Goal: Task Accomplishment & Management: Manage account settings

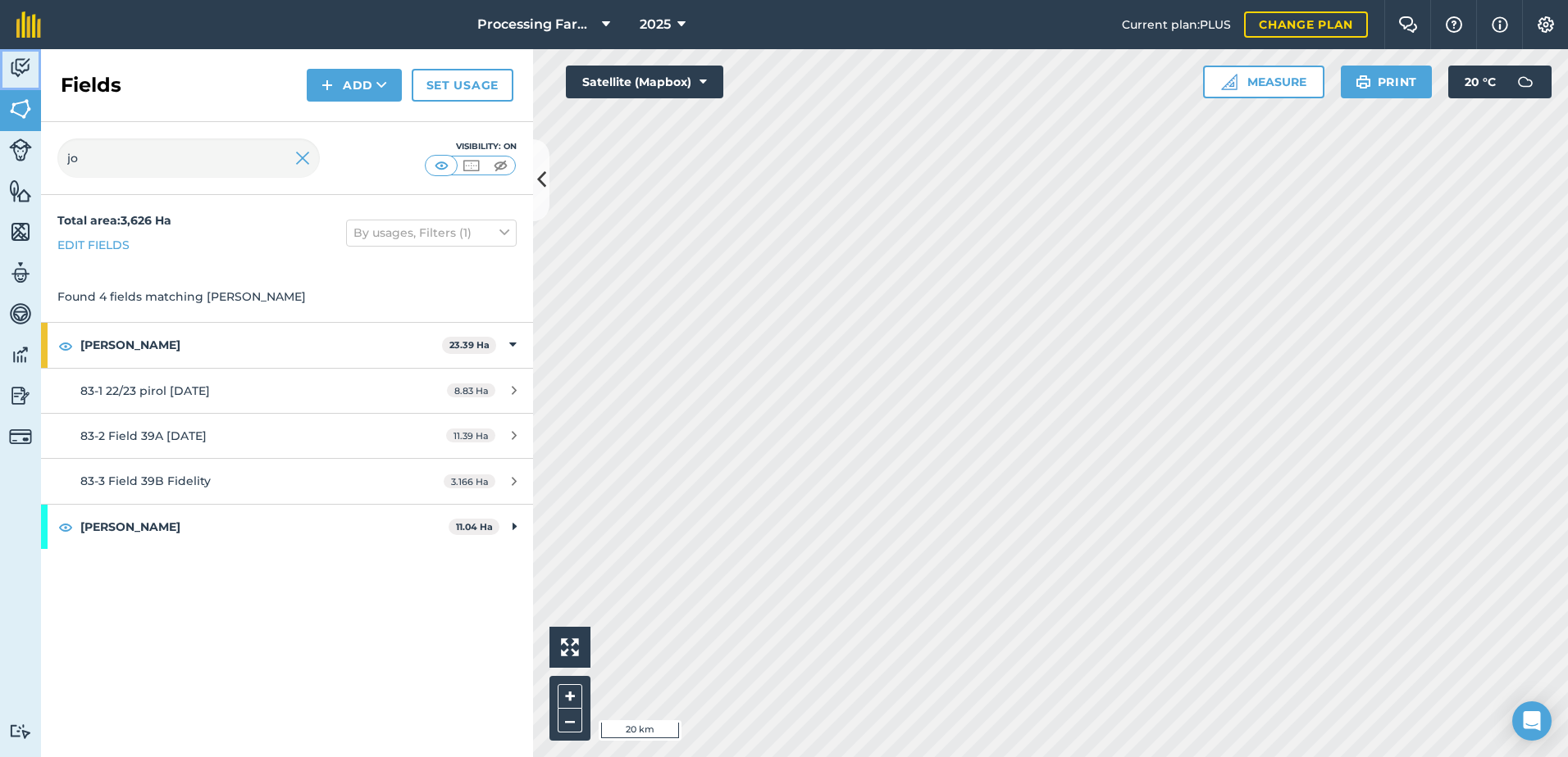
click at [11, 69] on img at bounding box center [20, 68] width 23 height 24
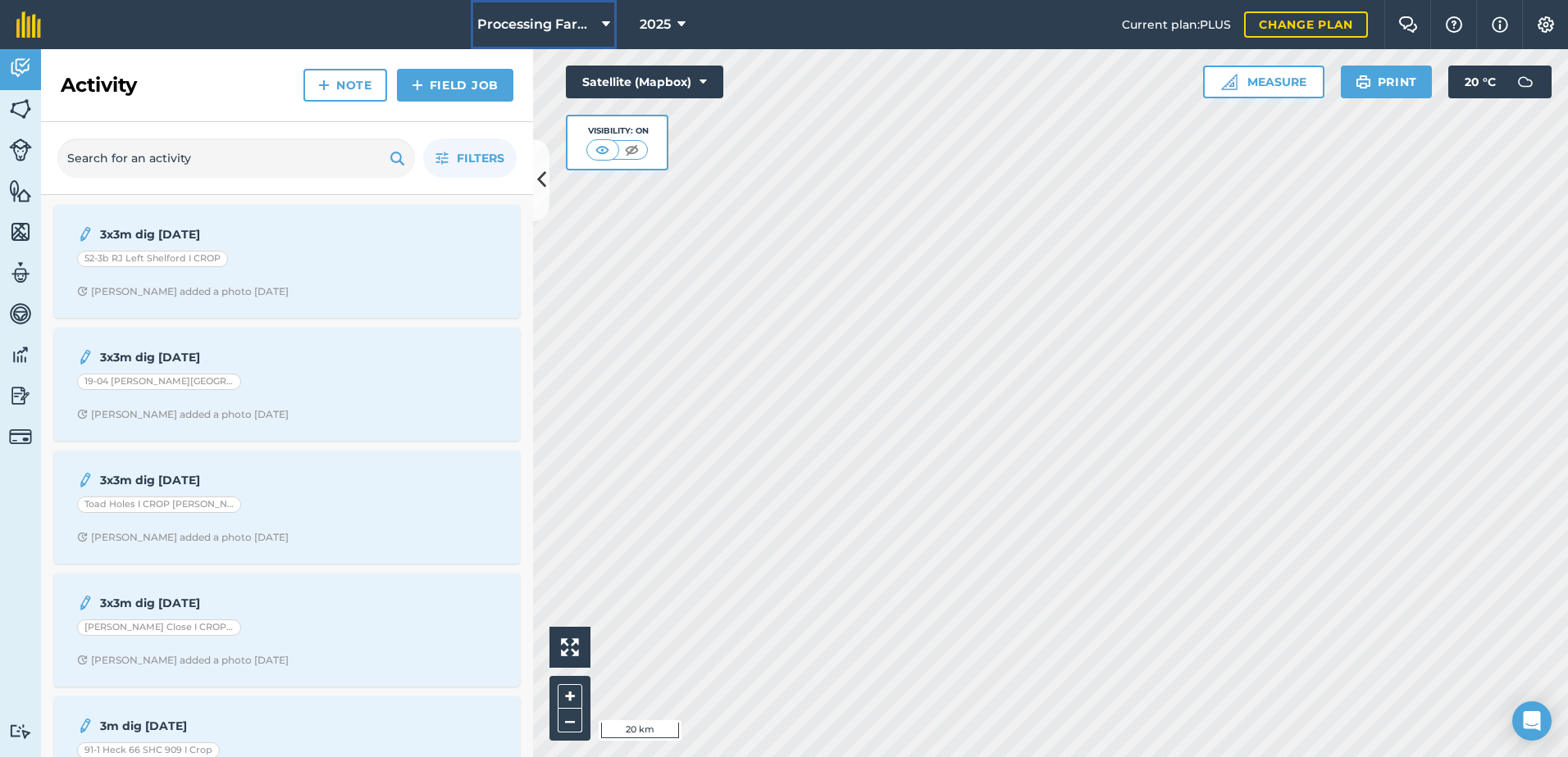
click at [566, 28] on span "Processing Farms" at bounding box center [536, 24] width 118 height 20
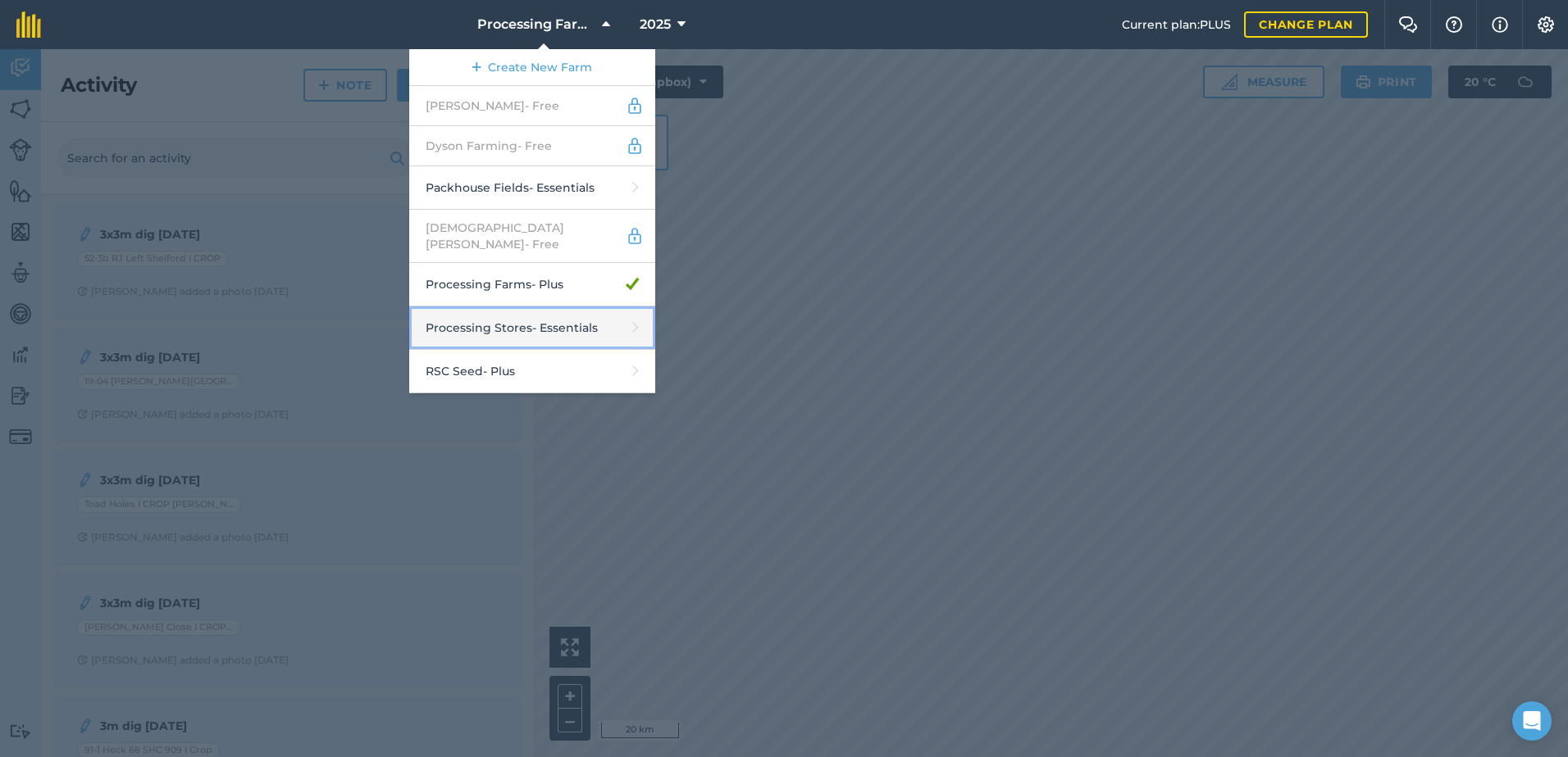
click at [608, 317] on link "Processing Stores - Essentials" at bounding box center [532, 328] width 246 height 44
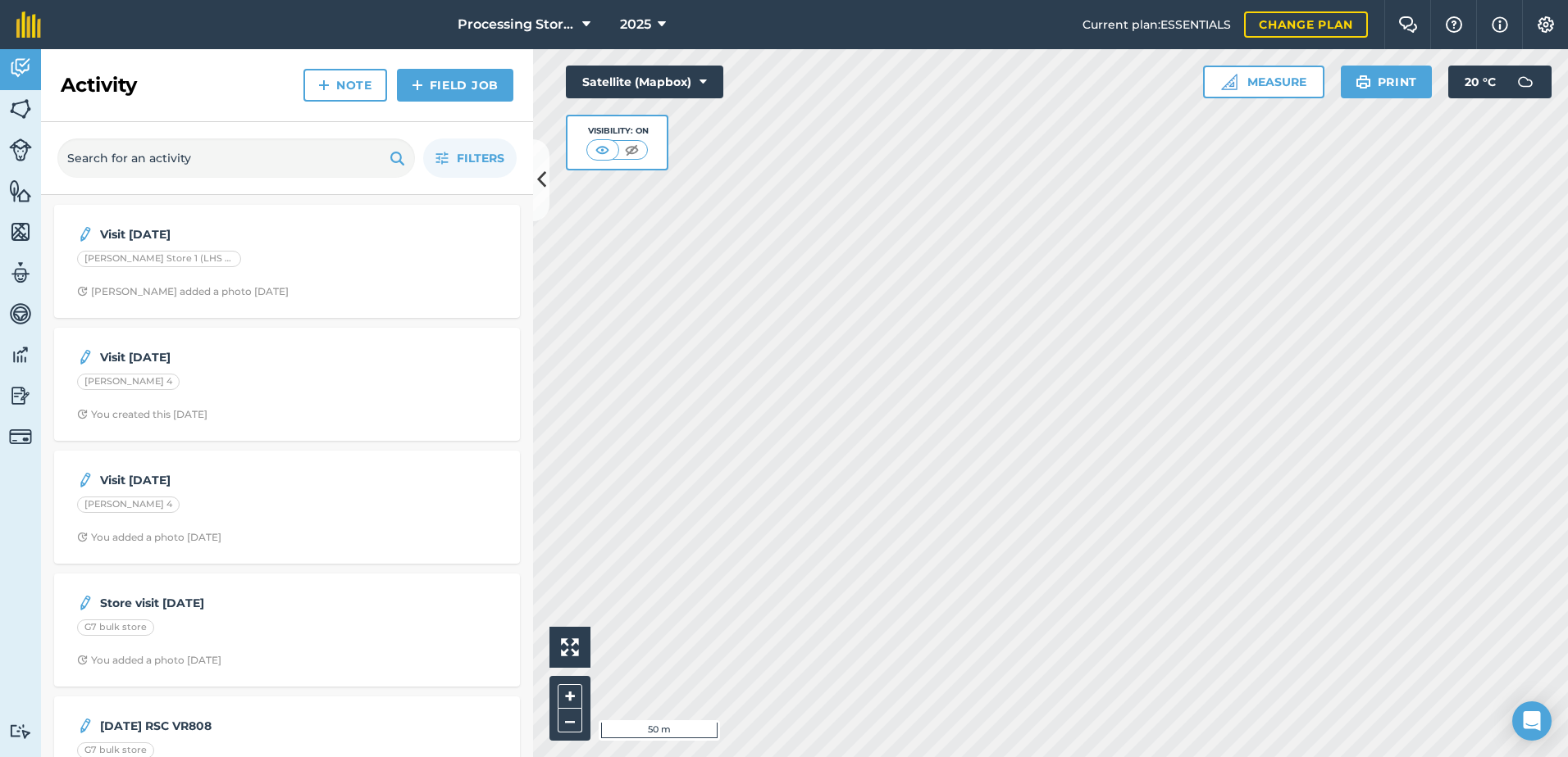
scroll to position [63, 0]
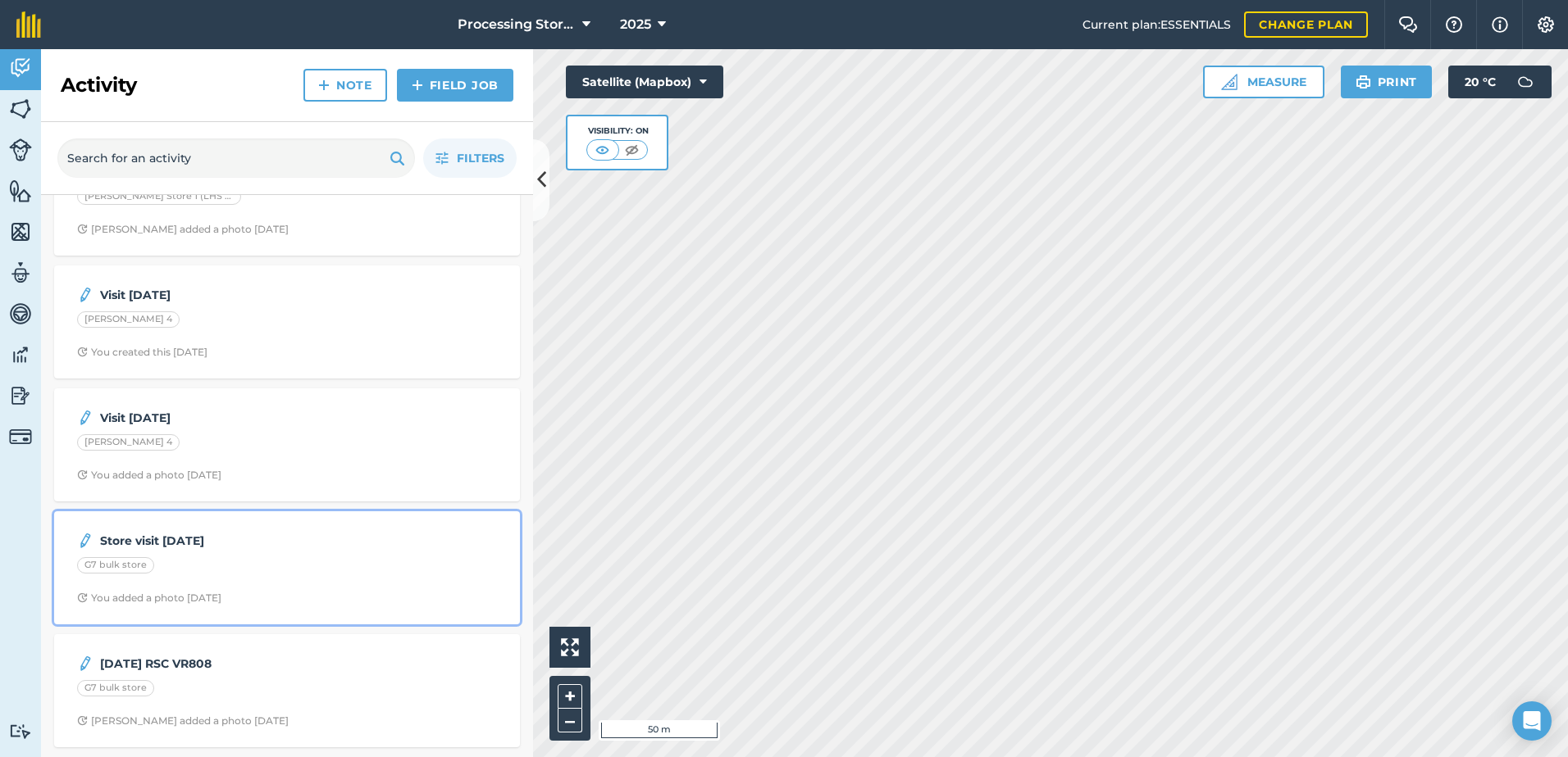
click at [244, 555] on div "Store visit [DATE] G7 bulk store You added a photo [DATE]" at bounding box center [286, 567] width 446 height 93
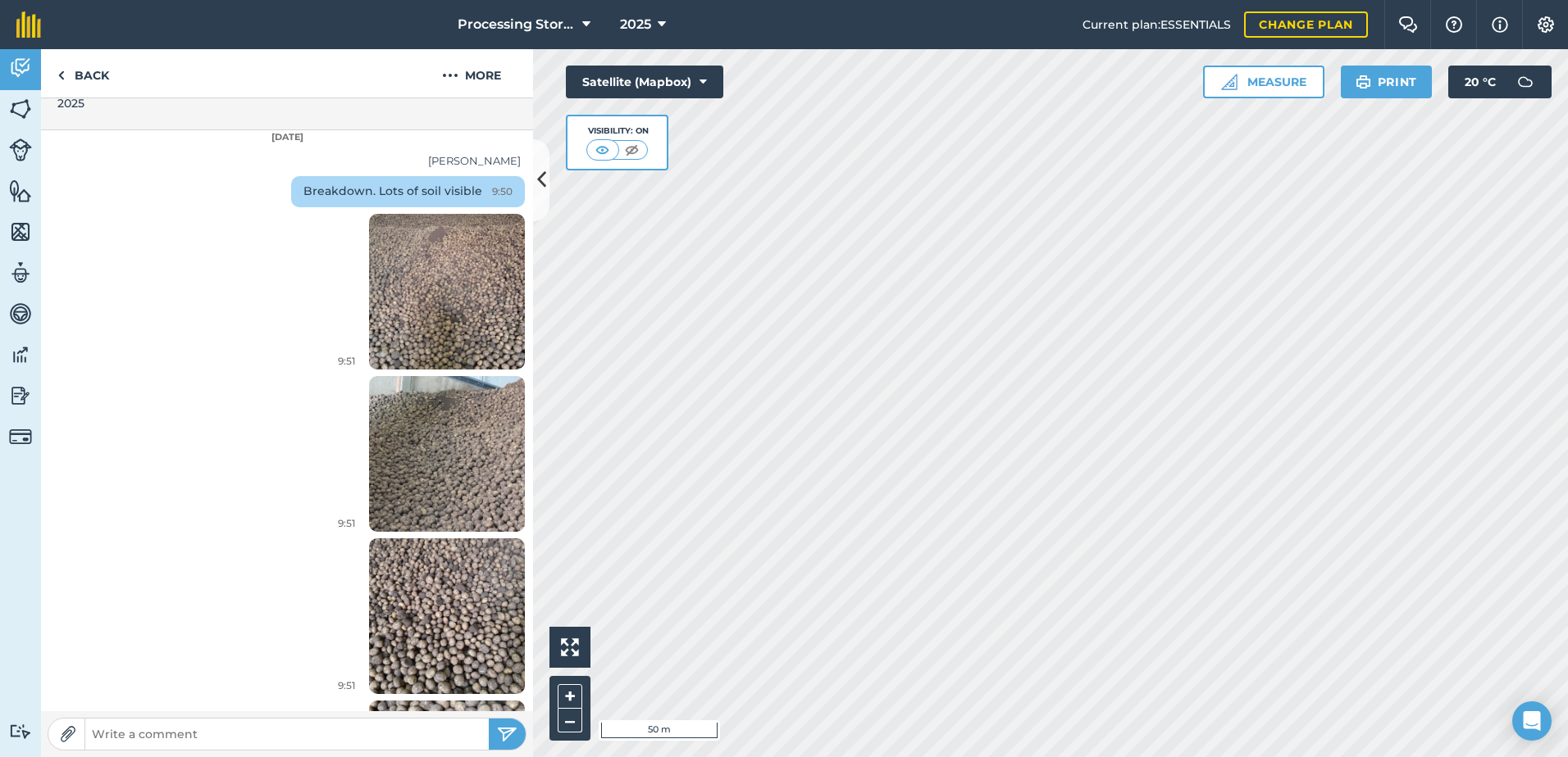
scroll to position [492, 0]
click at [80, 74] on link "Back" at bounding box center [83, 74] width 84 height 49
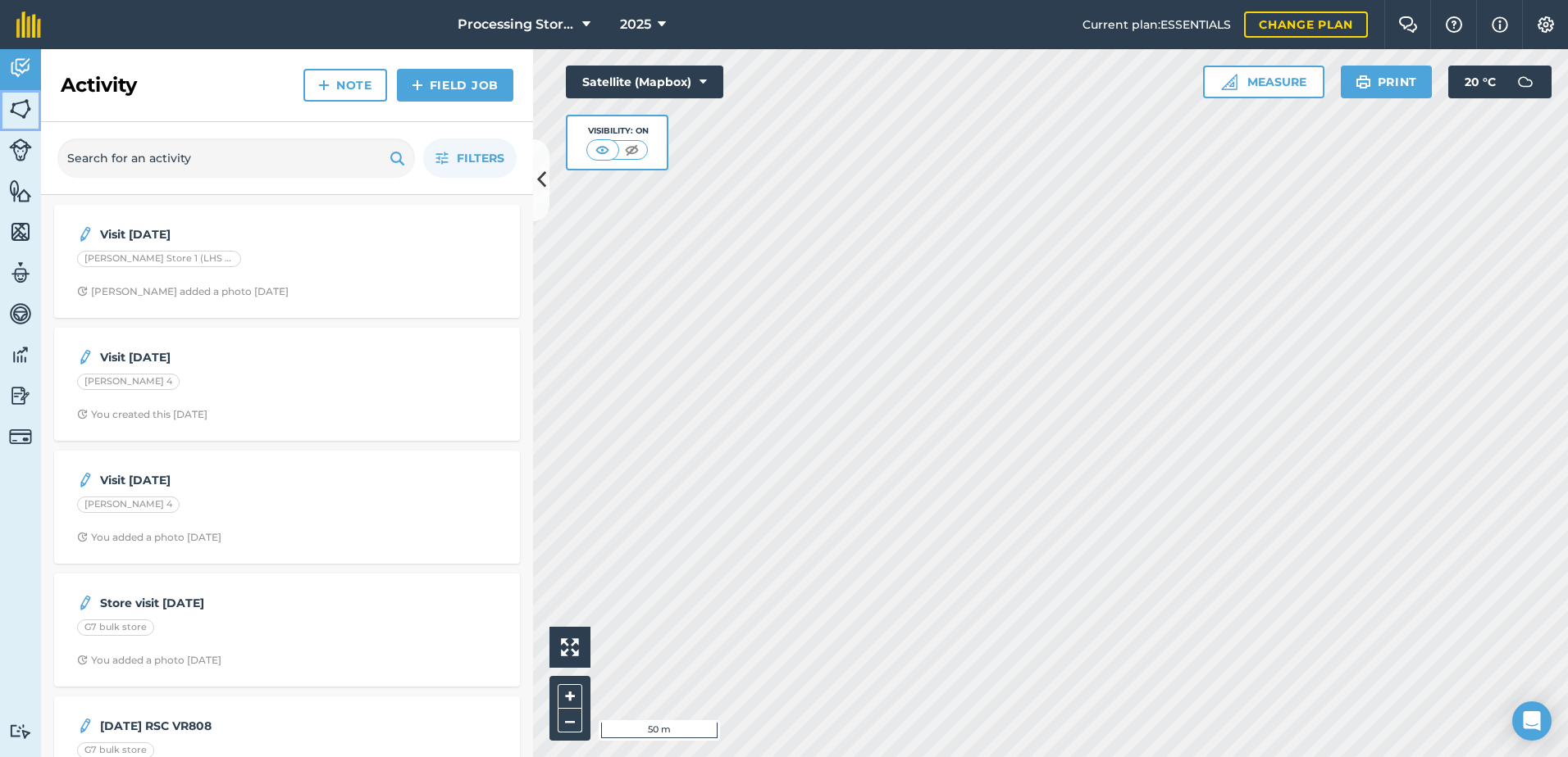
click at [33, 111] on link "Fields" at bounding box center [20, 111] width 41 height 41
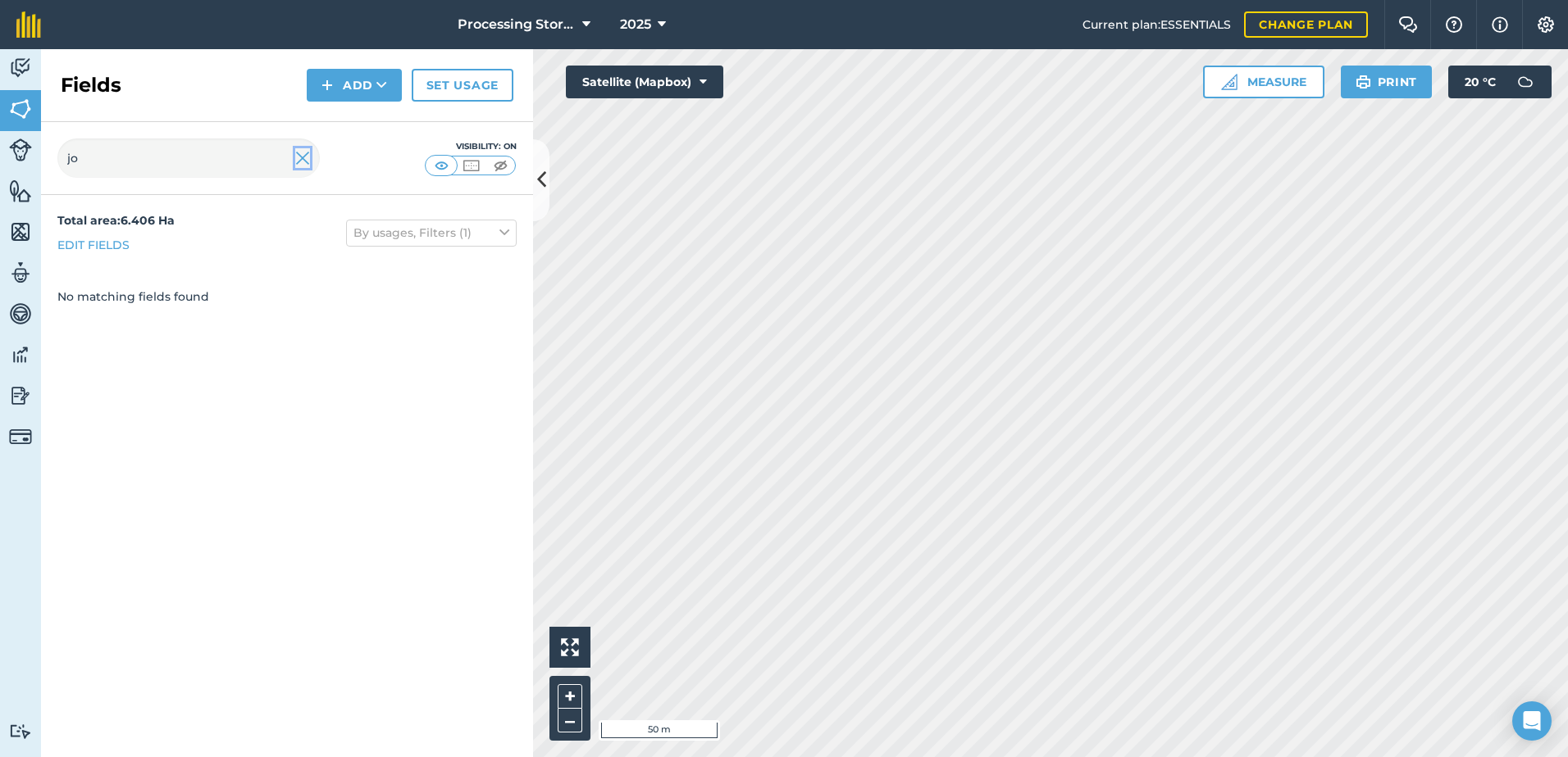
click at [303, 162] on img at bounding box center [302, 157] width 15 height 20
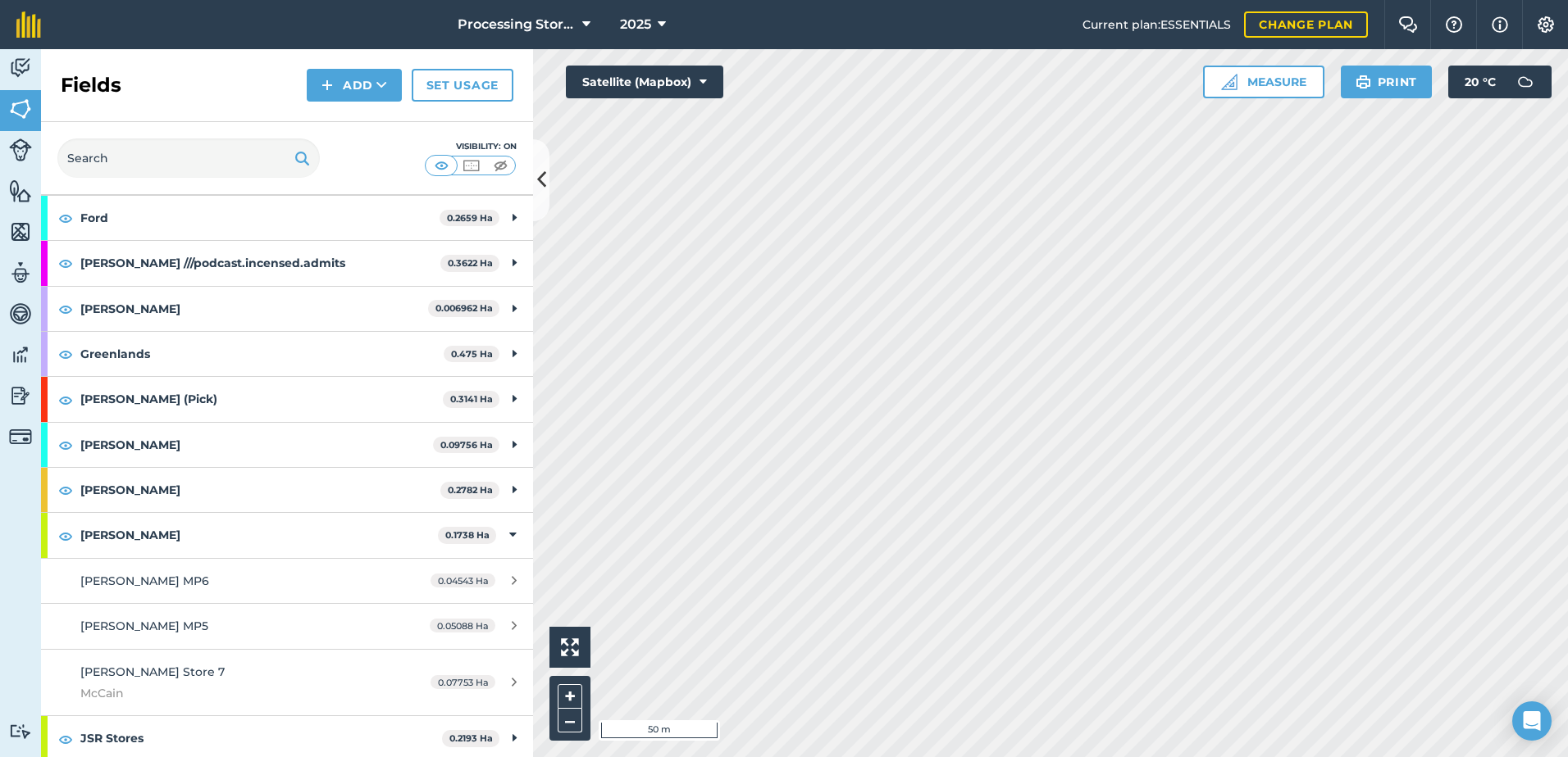
scroll to position [328, 0]
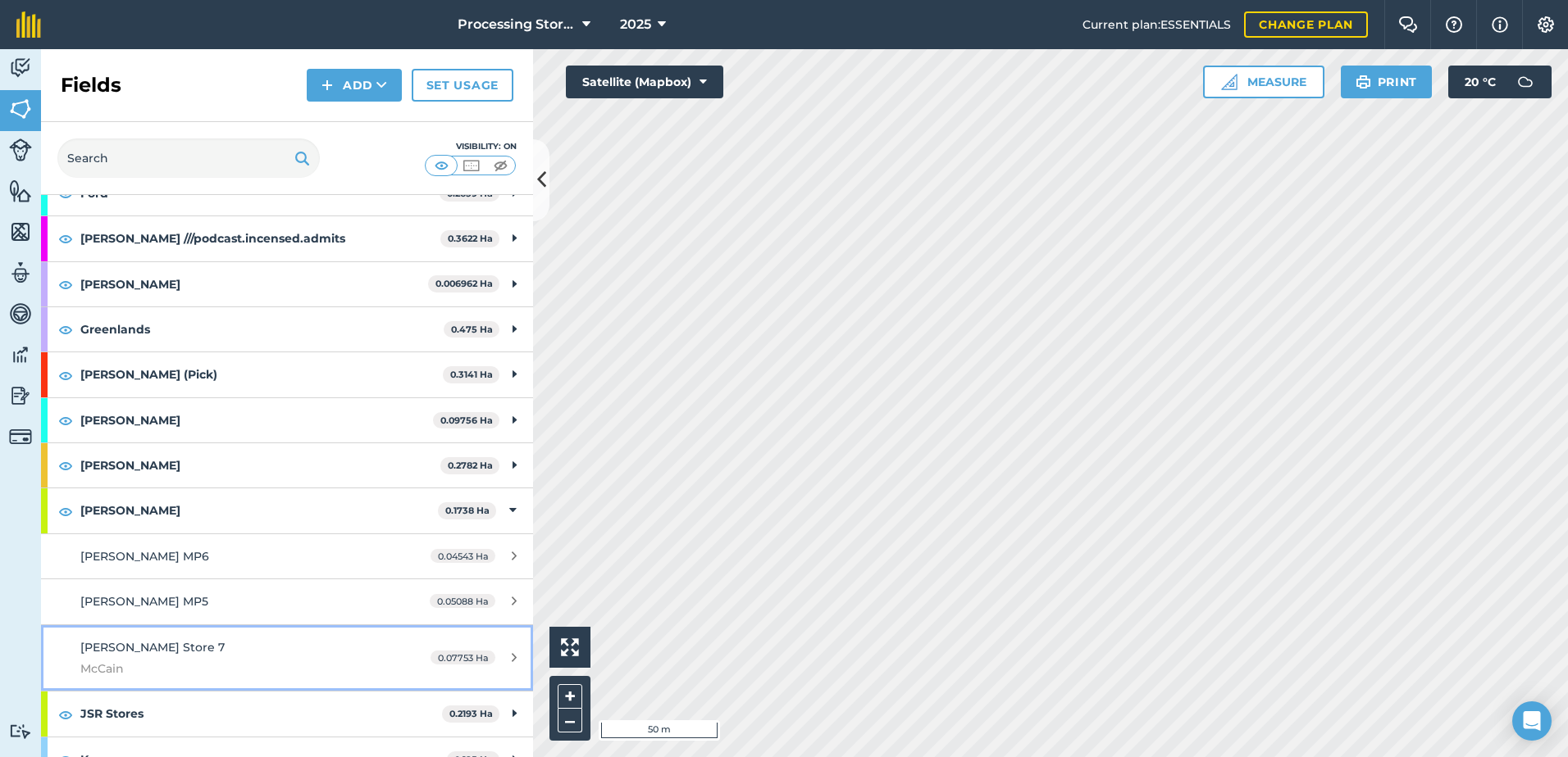
click at [205, 653] on div "[PERSON_NAME] Store 7 McCain" at bounding box center [234, 659] width 308 height 40
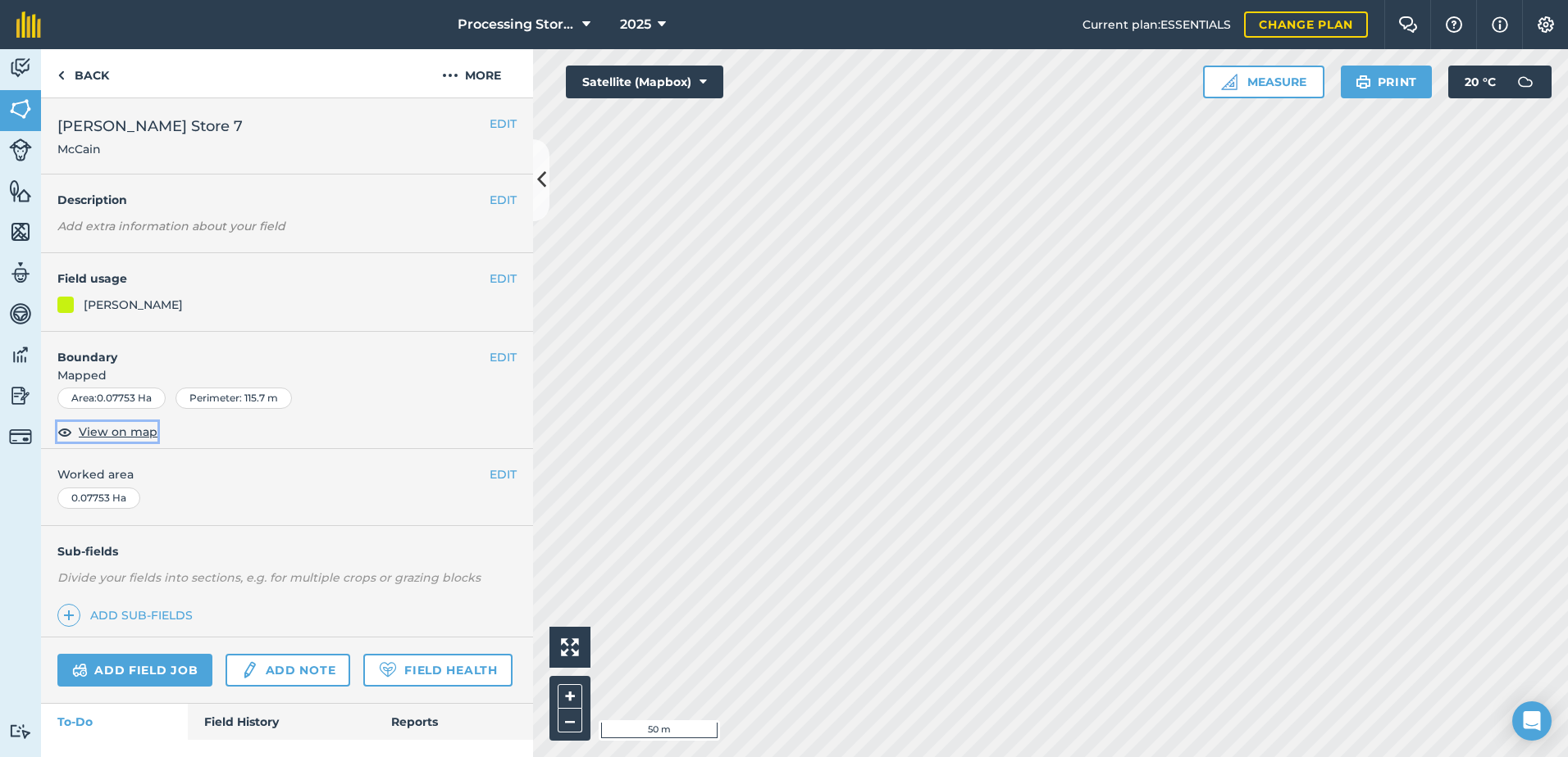
click at [120, 432] on span "View on map" at bounding box center [118, 432] width 78 height 18
click at [489, 123] on button "EDIT" at bounding box center [502, 124] width 27 height 18
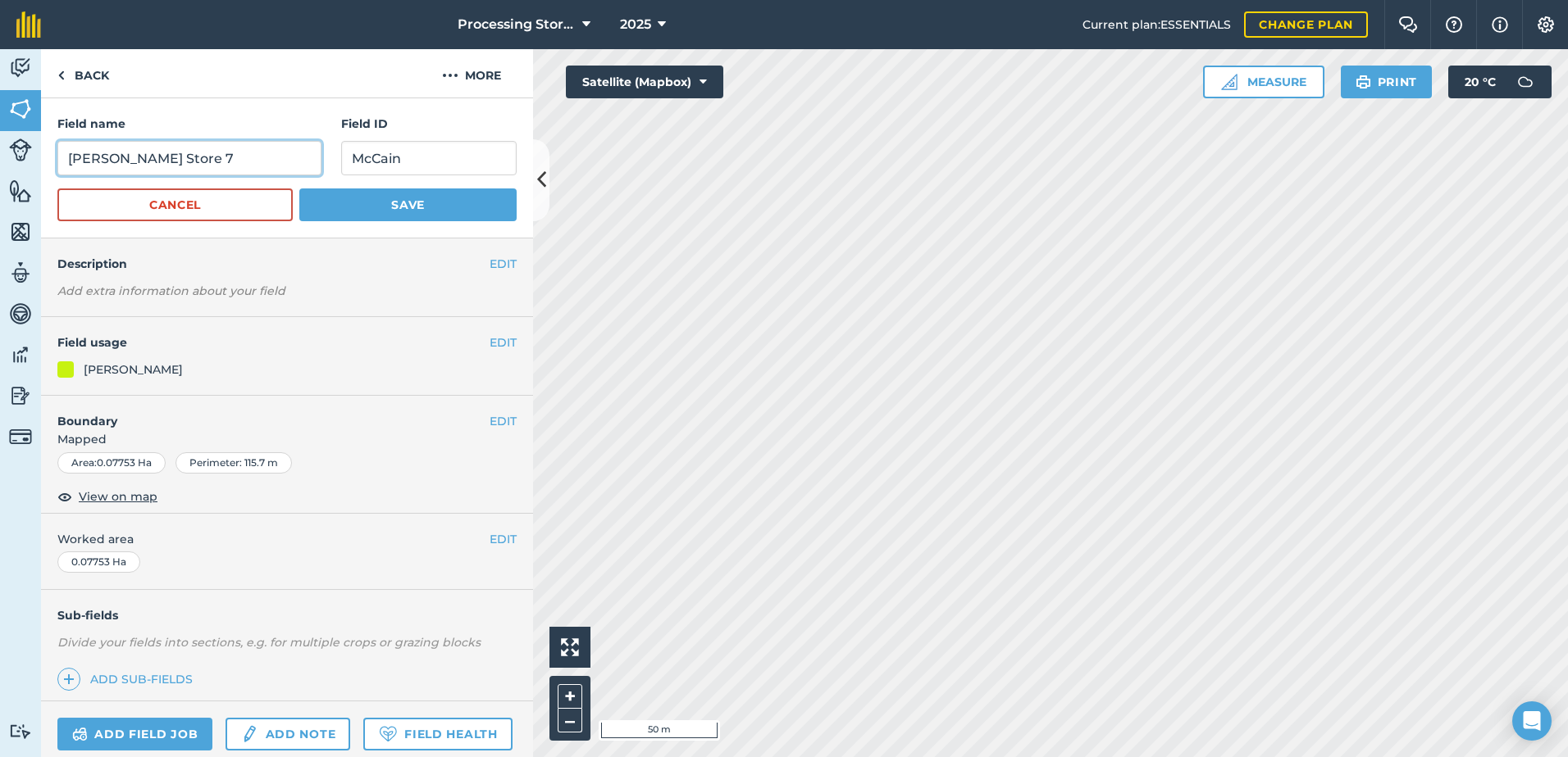
drag, startPoint x: 199, startPoint y: 158, endPoint x: 176, endPoint y: 161, distance: 23.2
click at [176, 161] on input "[PERSON_NAME] Store 7" at bounding box center [189, 158] width 264 height 35
type input "[PERSON_NAME] Store MP7"
click at [418, 214] on button "Save" at bounding box center [408, 205] width 218 height 33
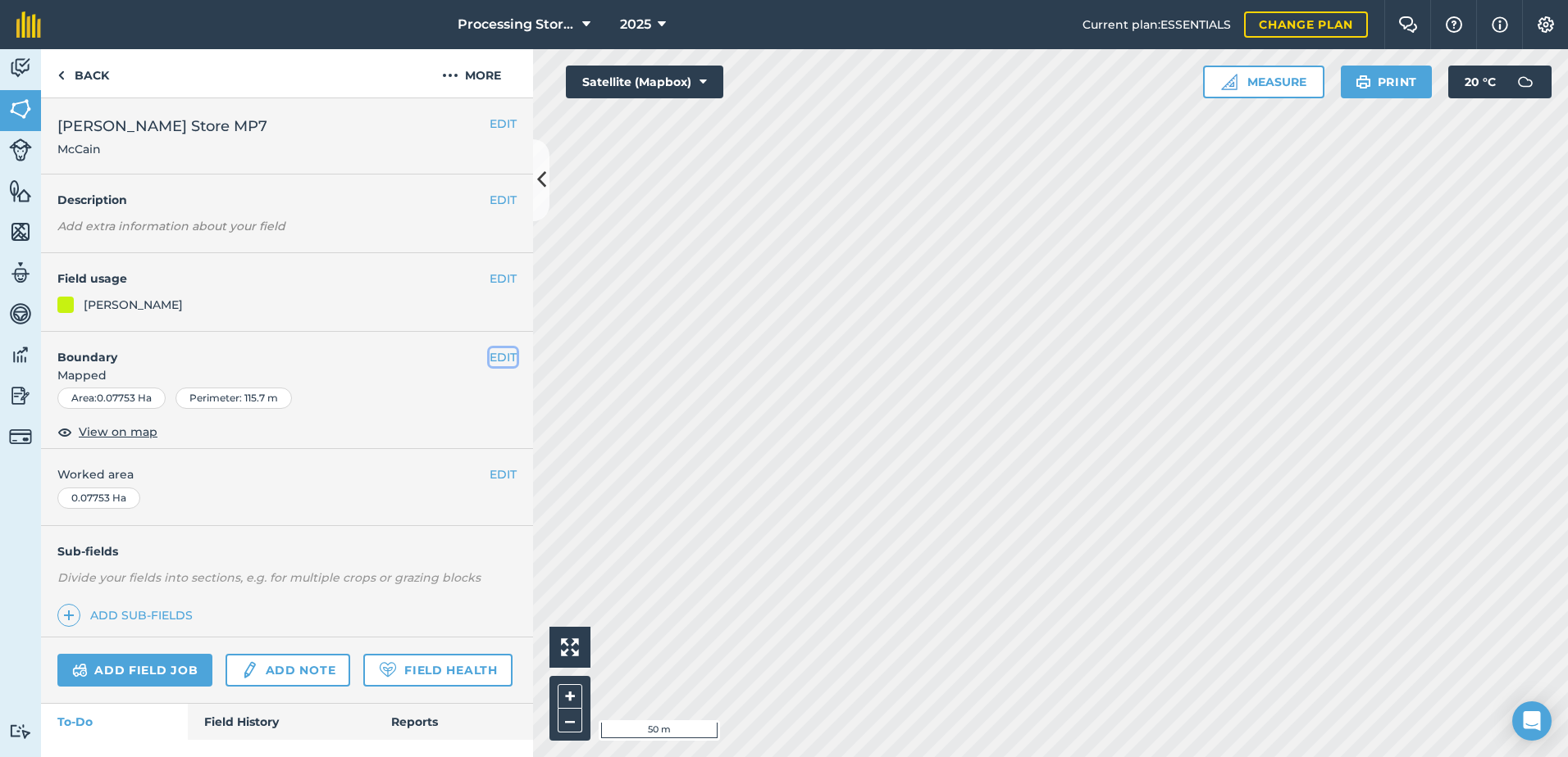
click at [493, 359] on button "EDIT" at bounding box center [502, 357] width 27 height 18
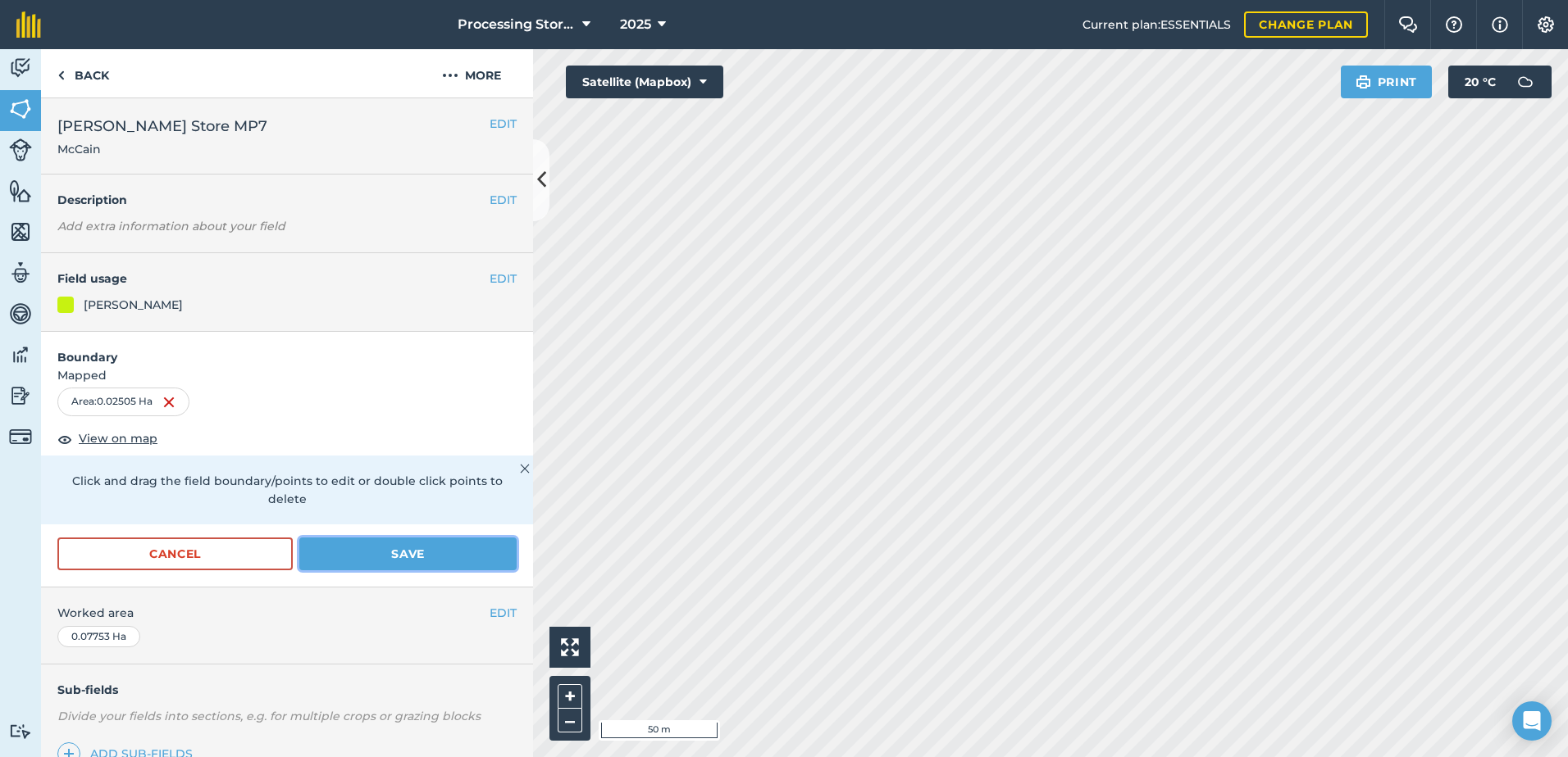
click at [424, 544] on button "Save" at bounding box center [408, 554] width 218 height 33
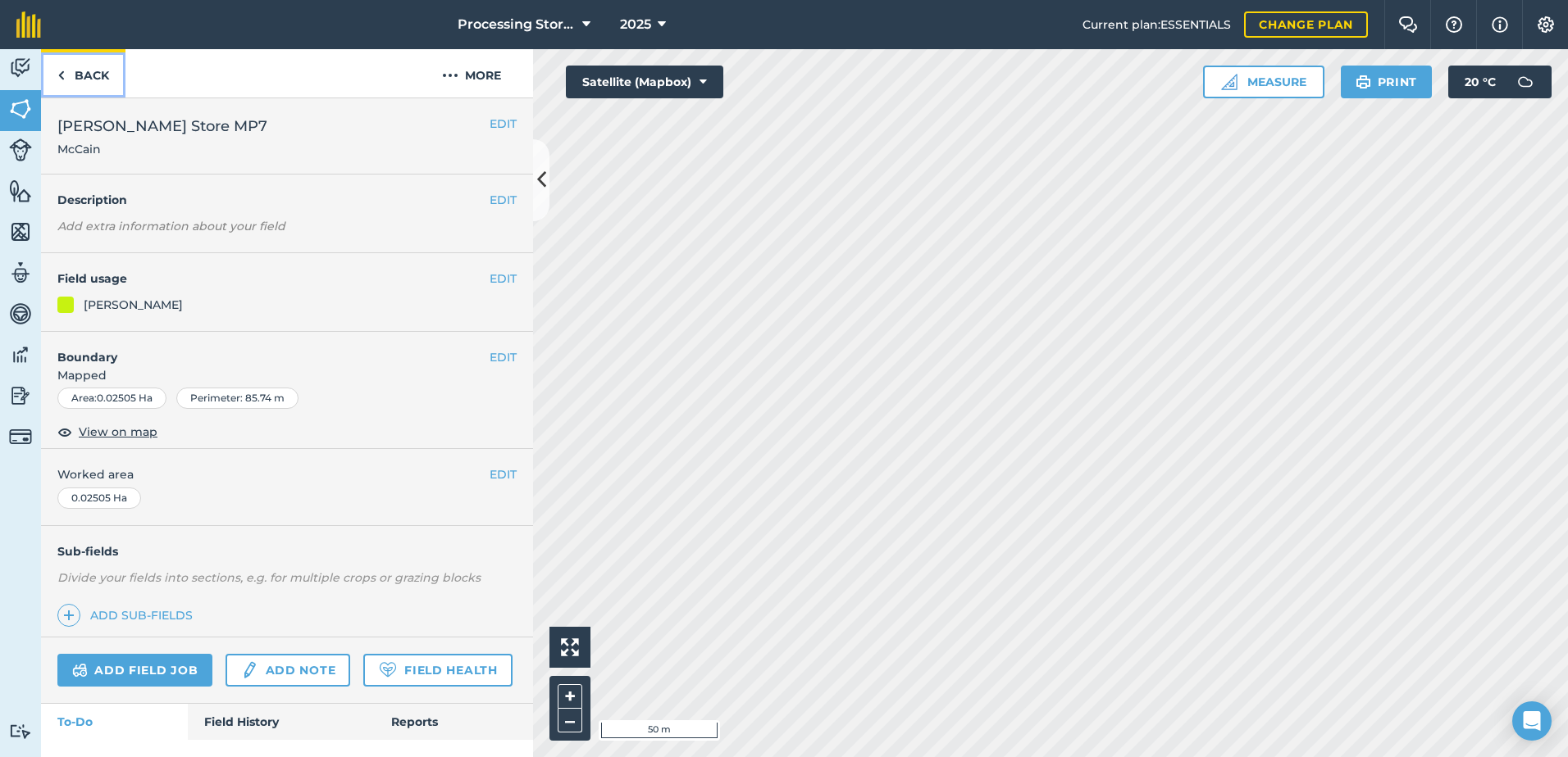
click at [92, 81] on link "Back" at bounding box center [83, 74] width 84 height 49
click at [84, 75] on link "Back" at bounding box center [83, 74] width 84 height 49
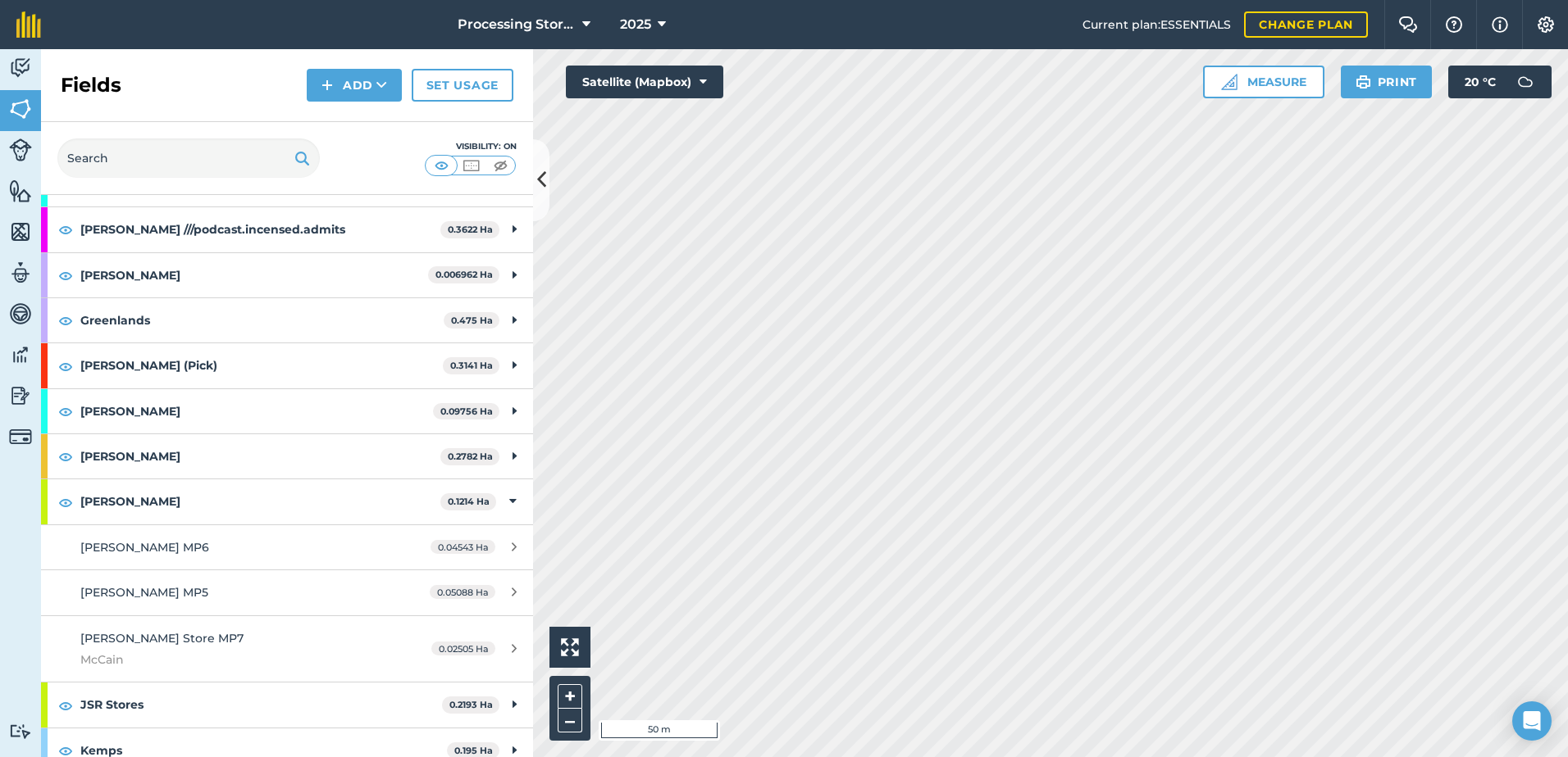
scroll to position [410, 0]
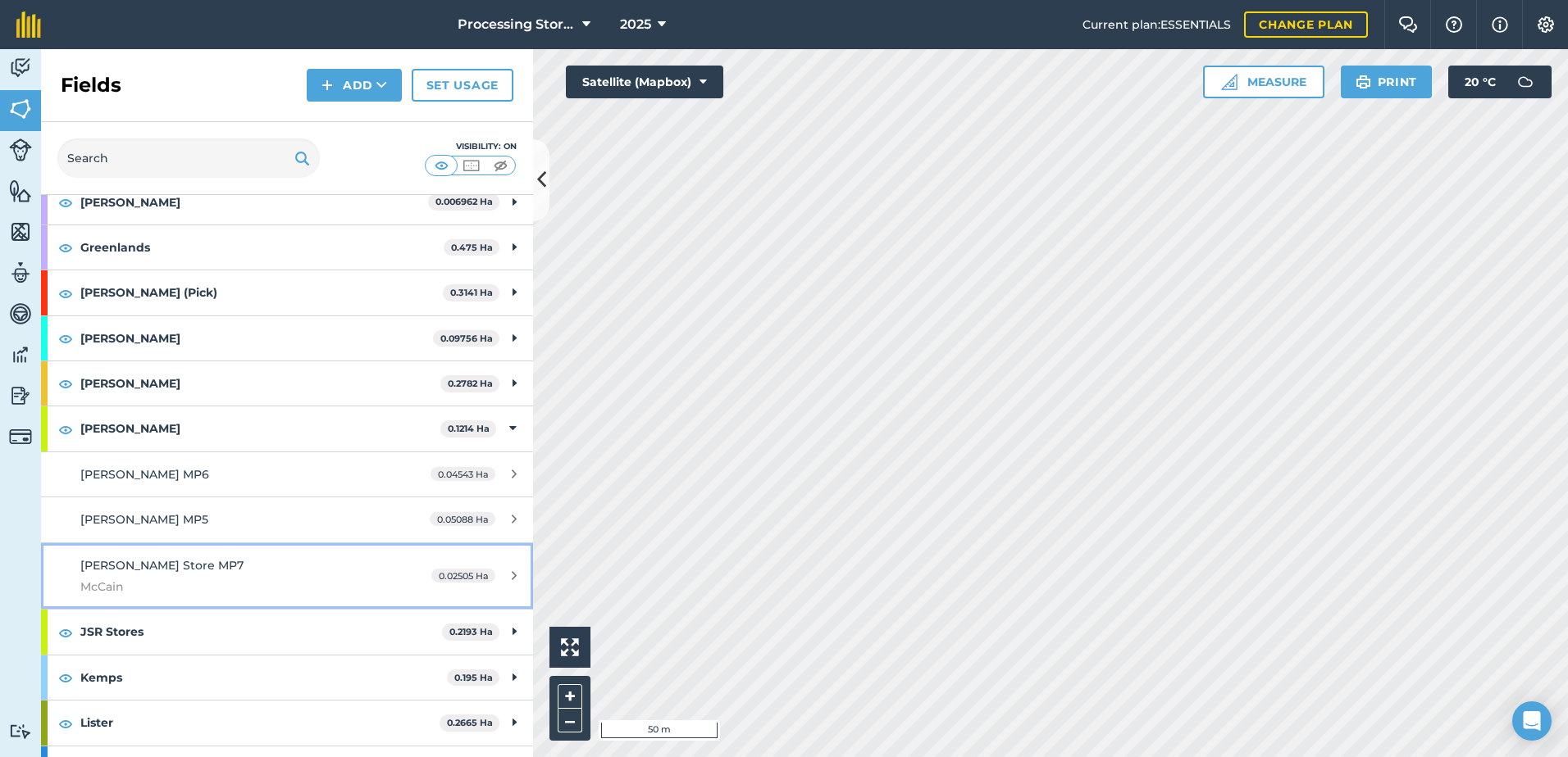
click at [239, 565] on div "[PERSON_NAME] Store MP7 [PERSON_NAME]" at bounding box center [234, 577] width 308 height 40
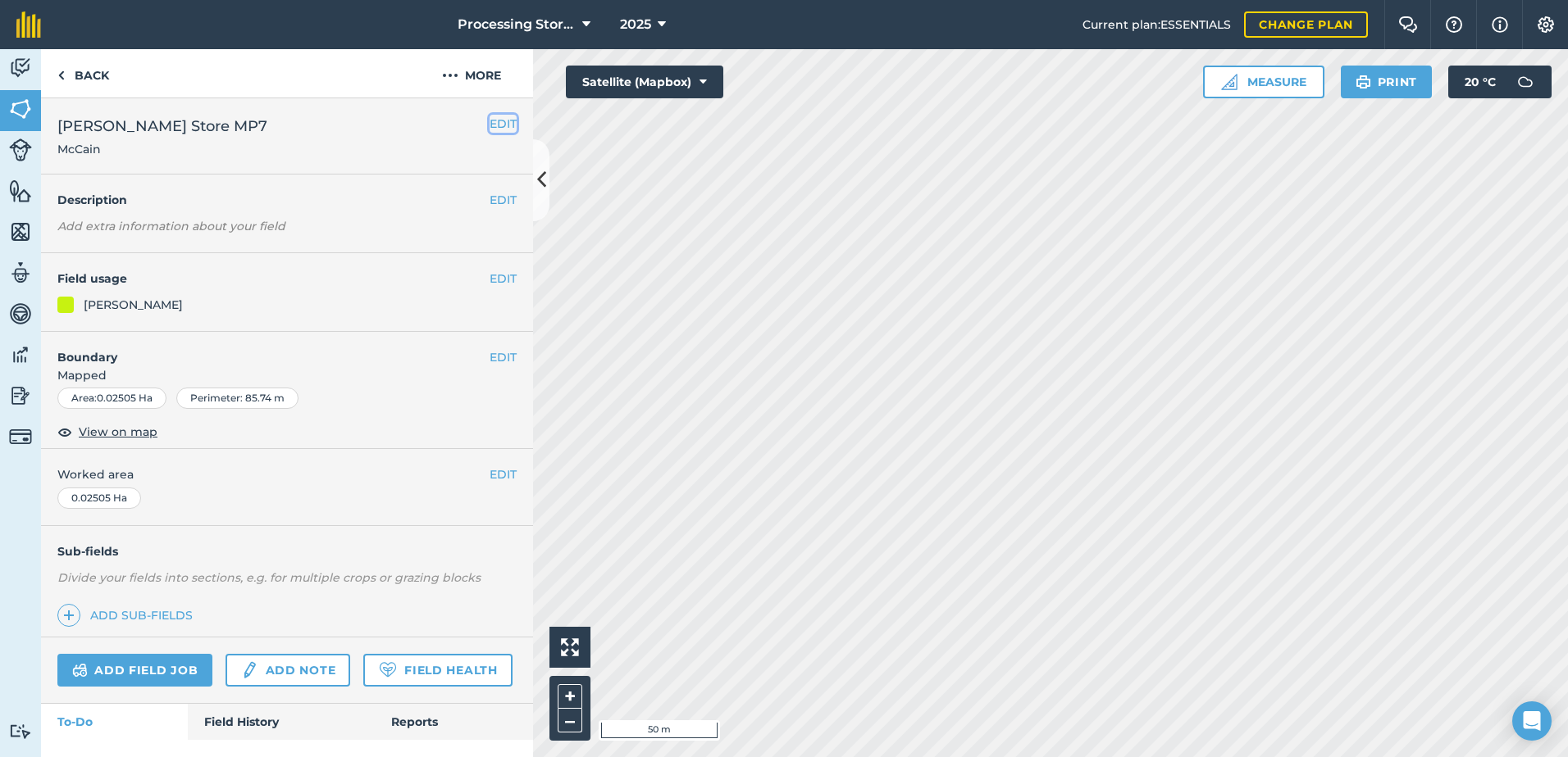
click at [489, 124] on button "EDIT" at bounding box center [502, 124] width 27 height 18
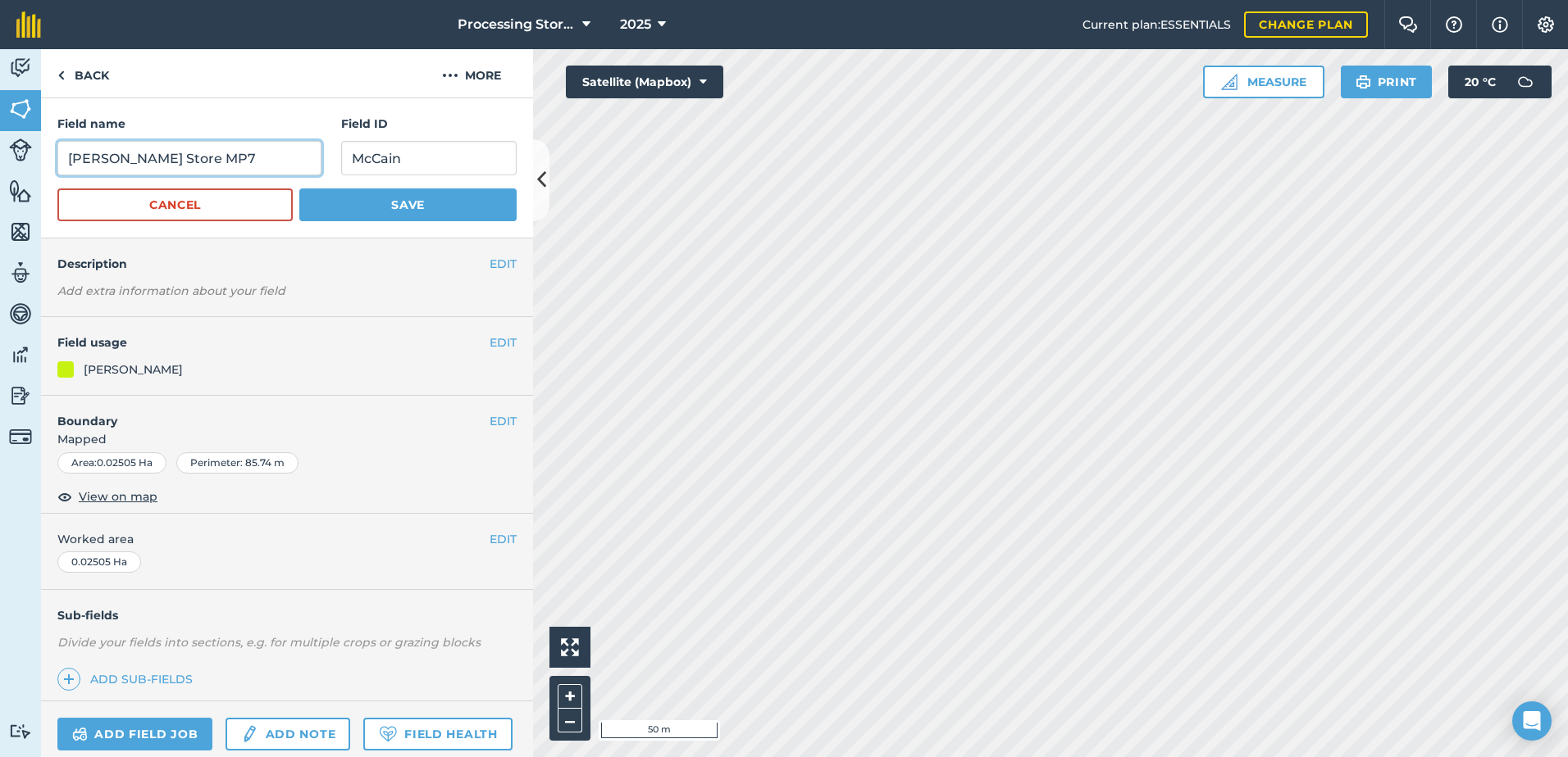
drag, startPoint x: 176, startPoint y: 158, endPoint x: 167, endPoint y: 140, distance: 20.1
click at [141, 160] on input "[PERSON_NAME] Store MP7" at bounding box center [189, 158] width 264 height 35
type input "[PERSON_NAME] MP7"
click at [335, 212] on button "Save" at bounding box center [408, 205] width 218 height 33
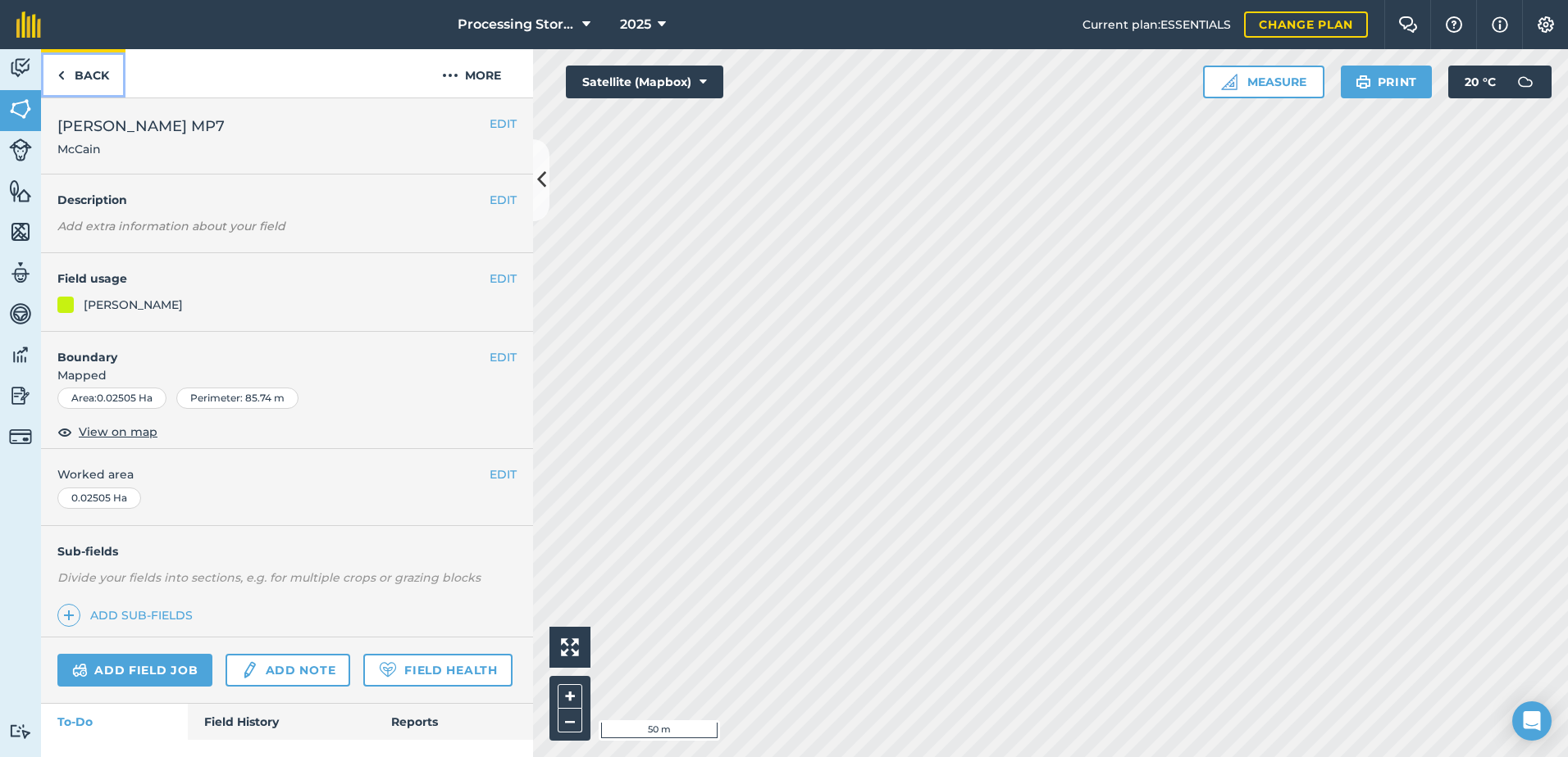
click at [78, 77] on link "Back" at bounding box center [83, 74] width 84 height 49
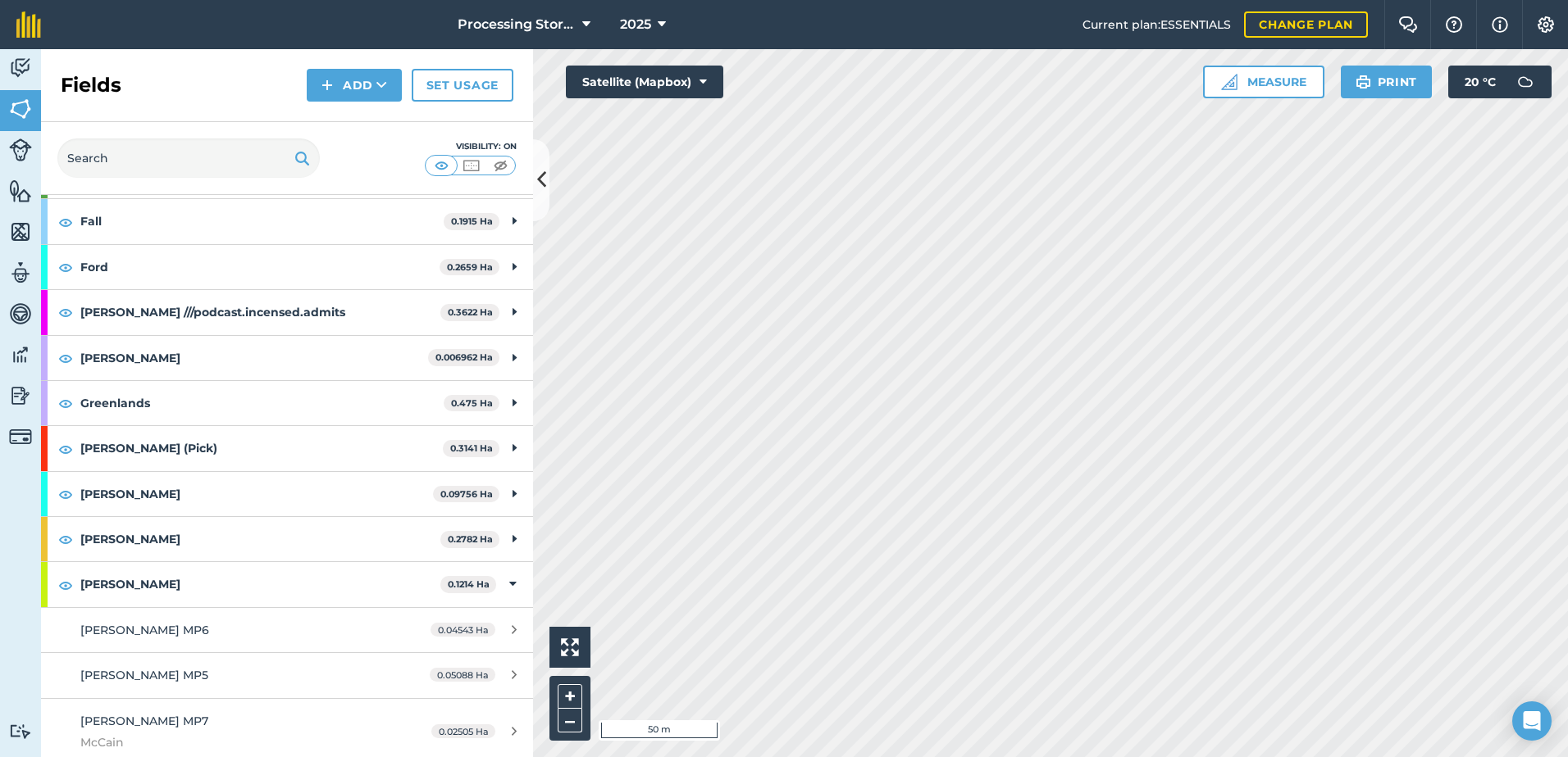
scroll to position [328, 0]
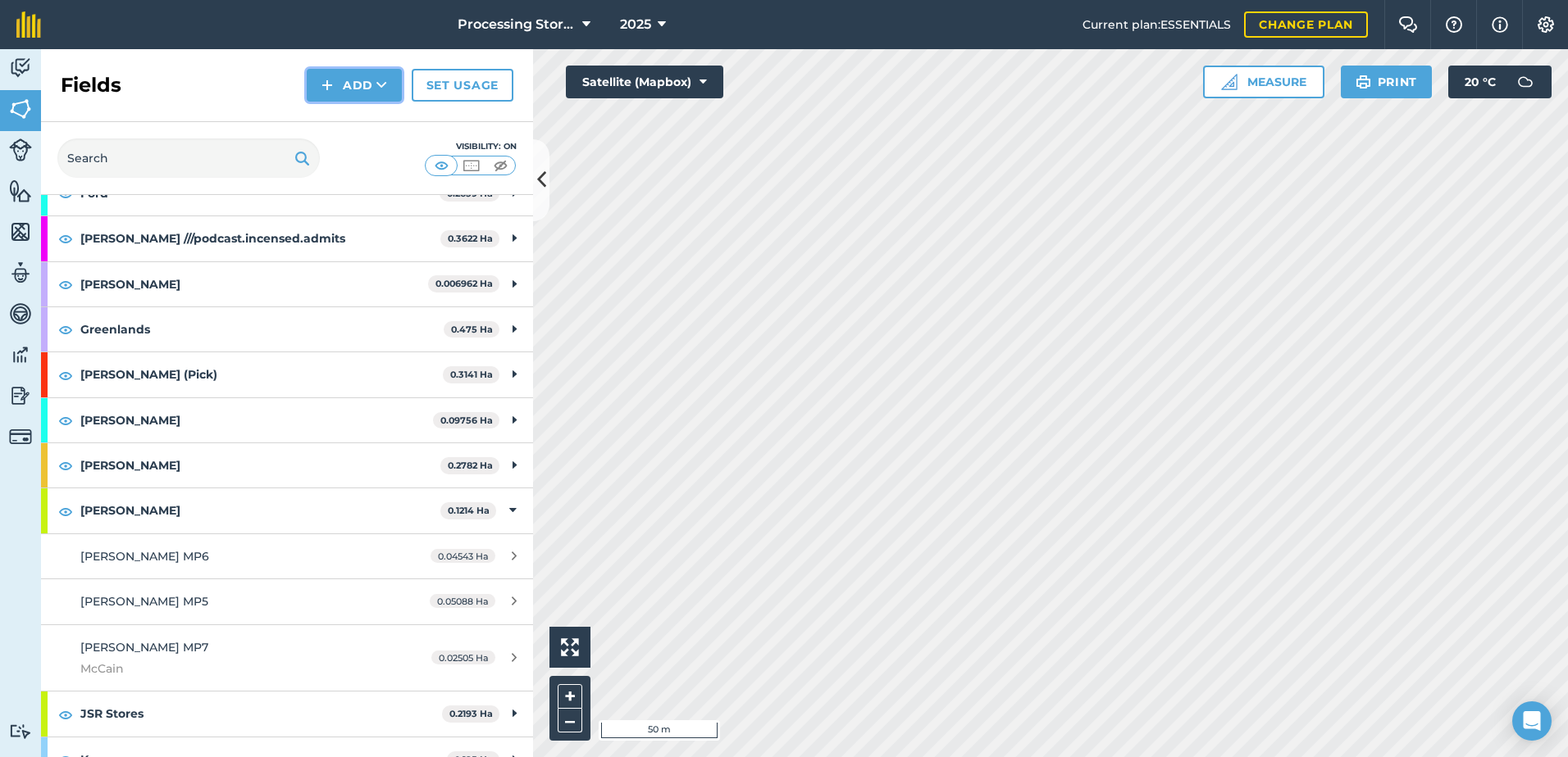
click at [352, 82] on button "Add" at bounding box center [353, 85] width 95 height 33
click at [361, 122] on link "Draw" at bounding box center [354, 122] width 91 height 36
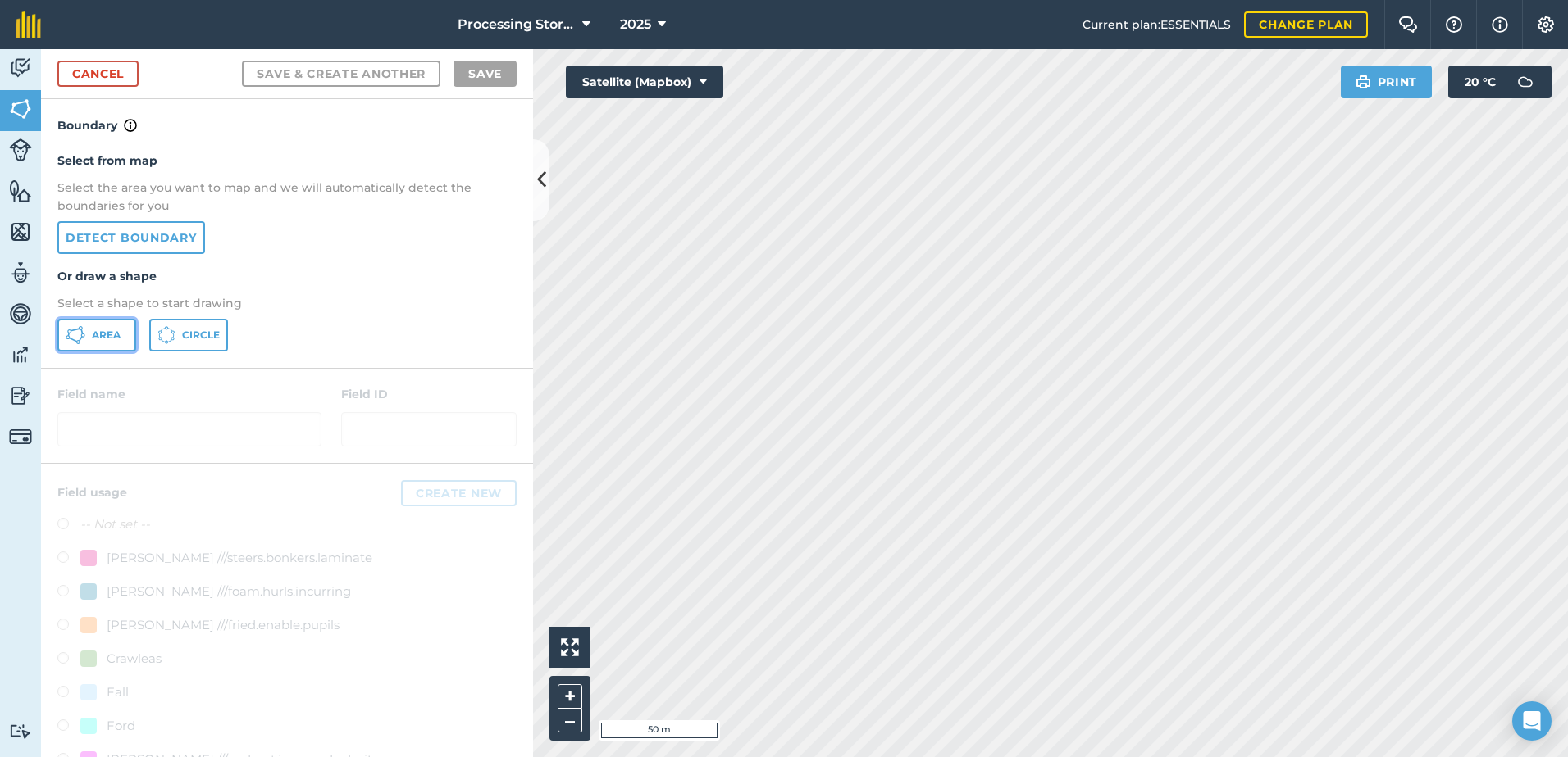
click at [106, 332] on span "Area" at bounding box center [105, 335] width 29 height 13
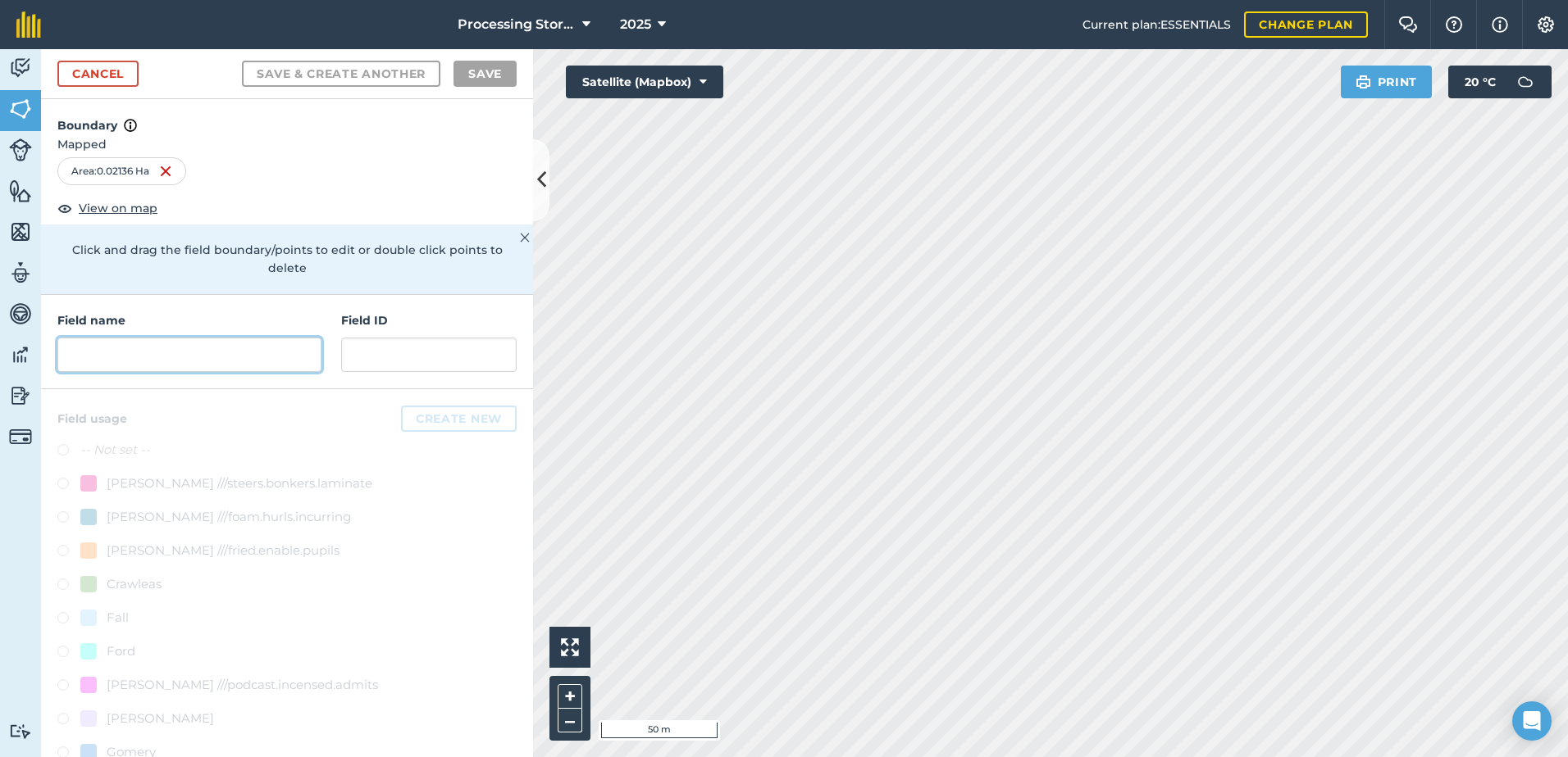
click at [169, 352] on input "text" at bounding box center [189, 355] width 264 height 35
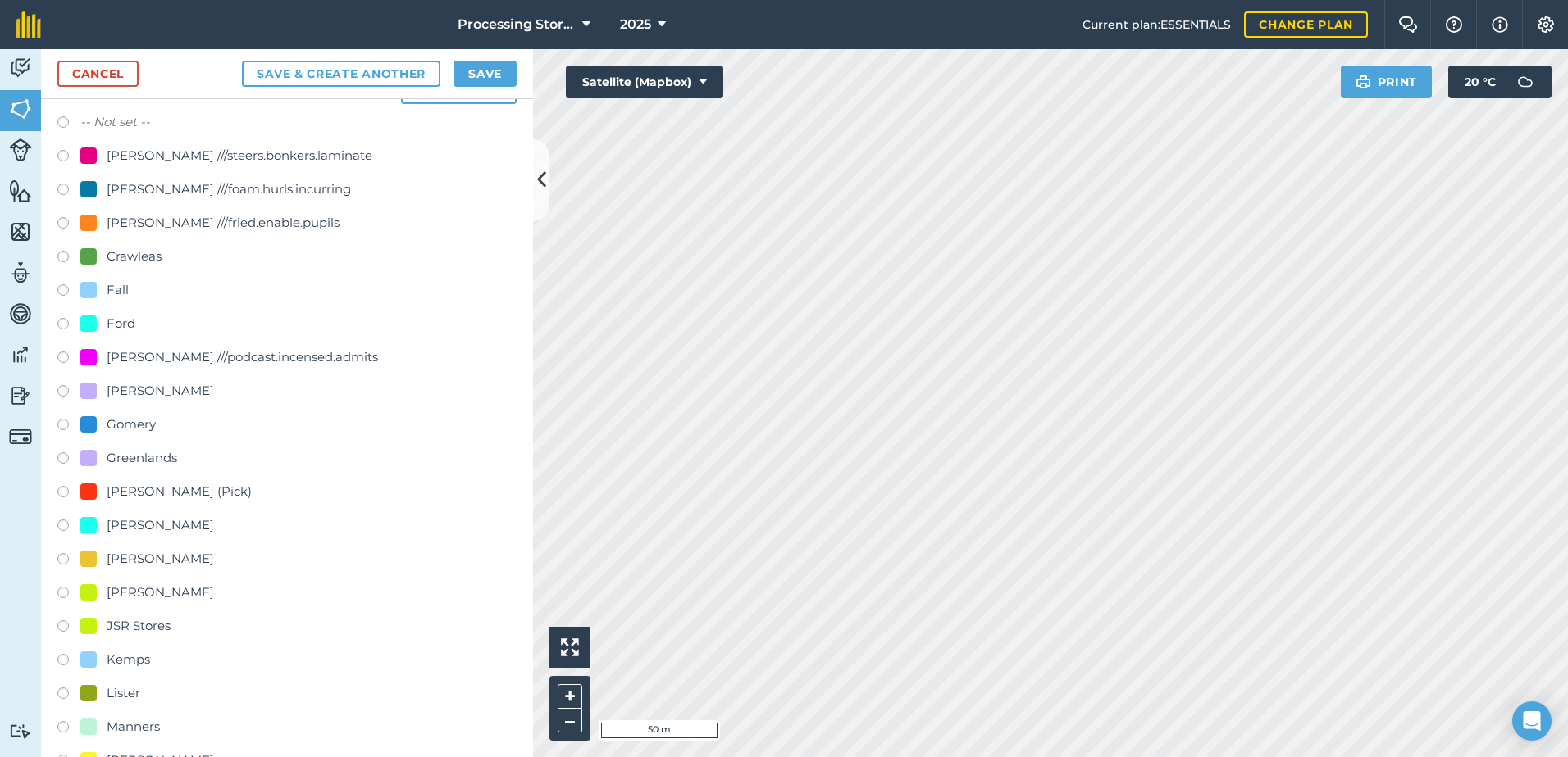
scroll to position [410, 0]
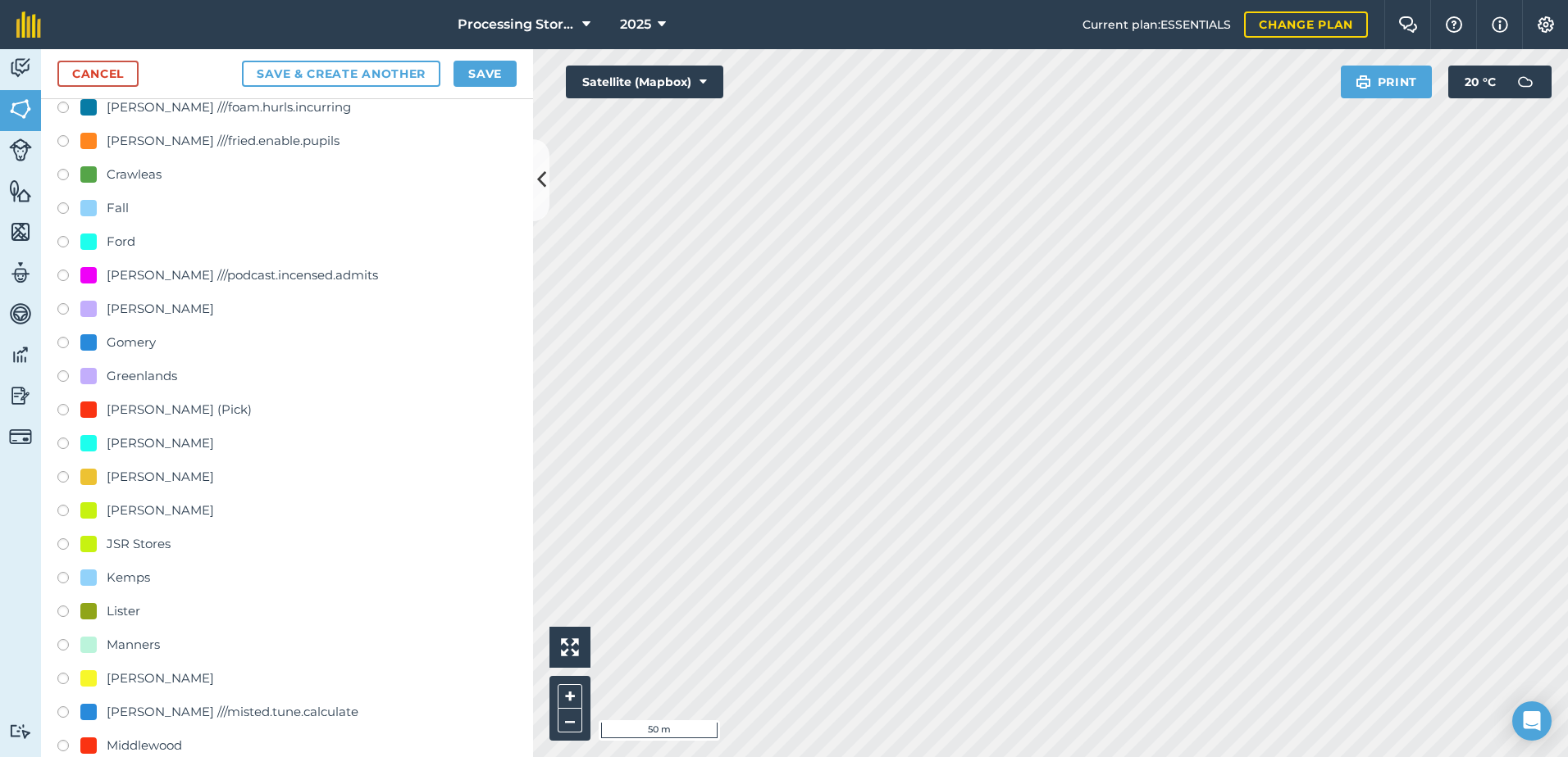
type input "[PERSON_NAME] MP8"
click at [64, 512] on label at bounding box center [69, 512] width 23 height 17
radio input "true"
click at [494, 71] on button "Save" at bounding box center [485, 74] width 64 height 26
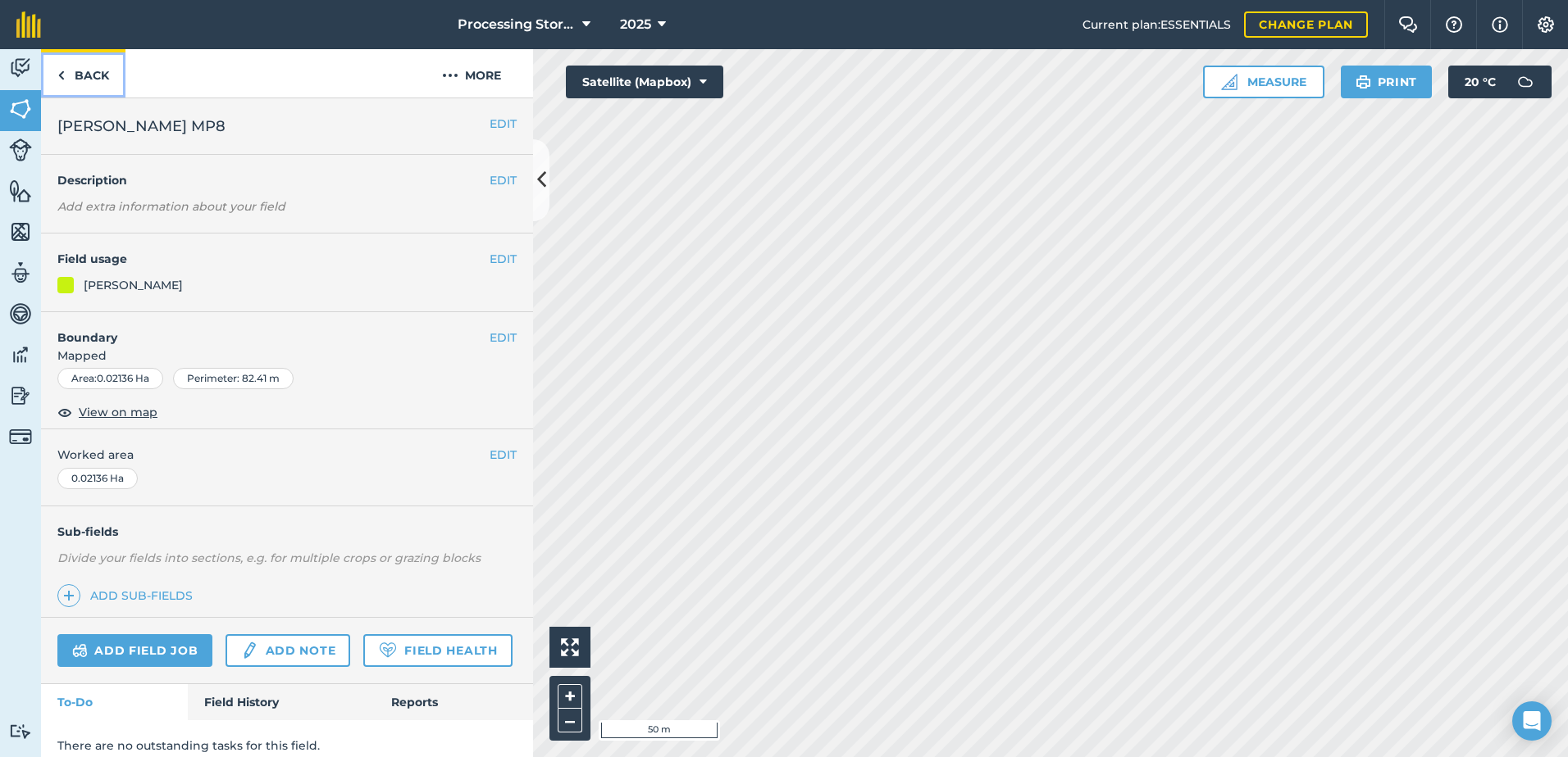
click at [103, 77] on link "Back" at bounding box center [83, 74] width 84 height 49
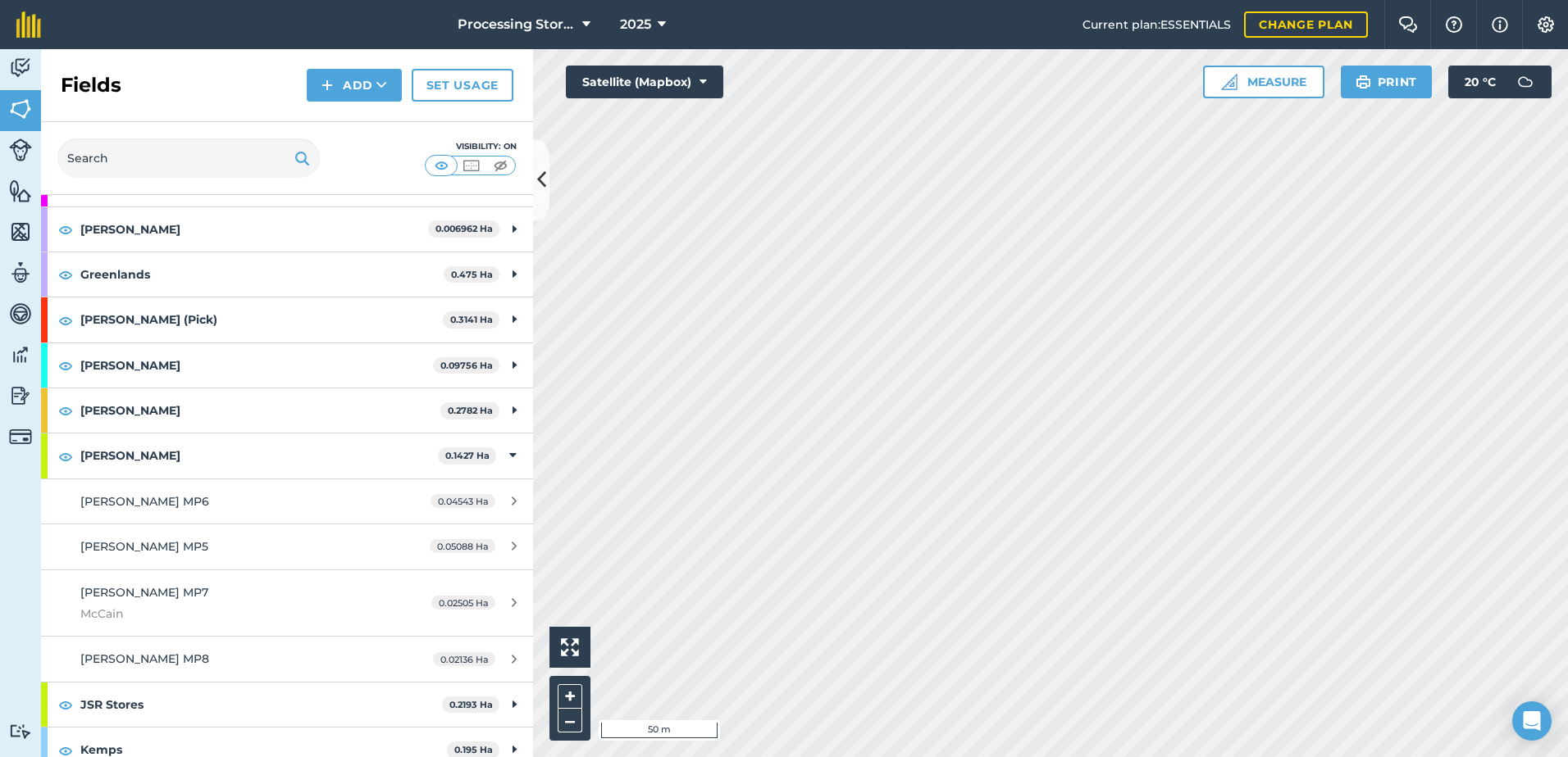
scroll to position [410, 0]
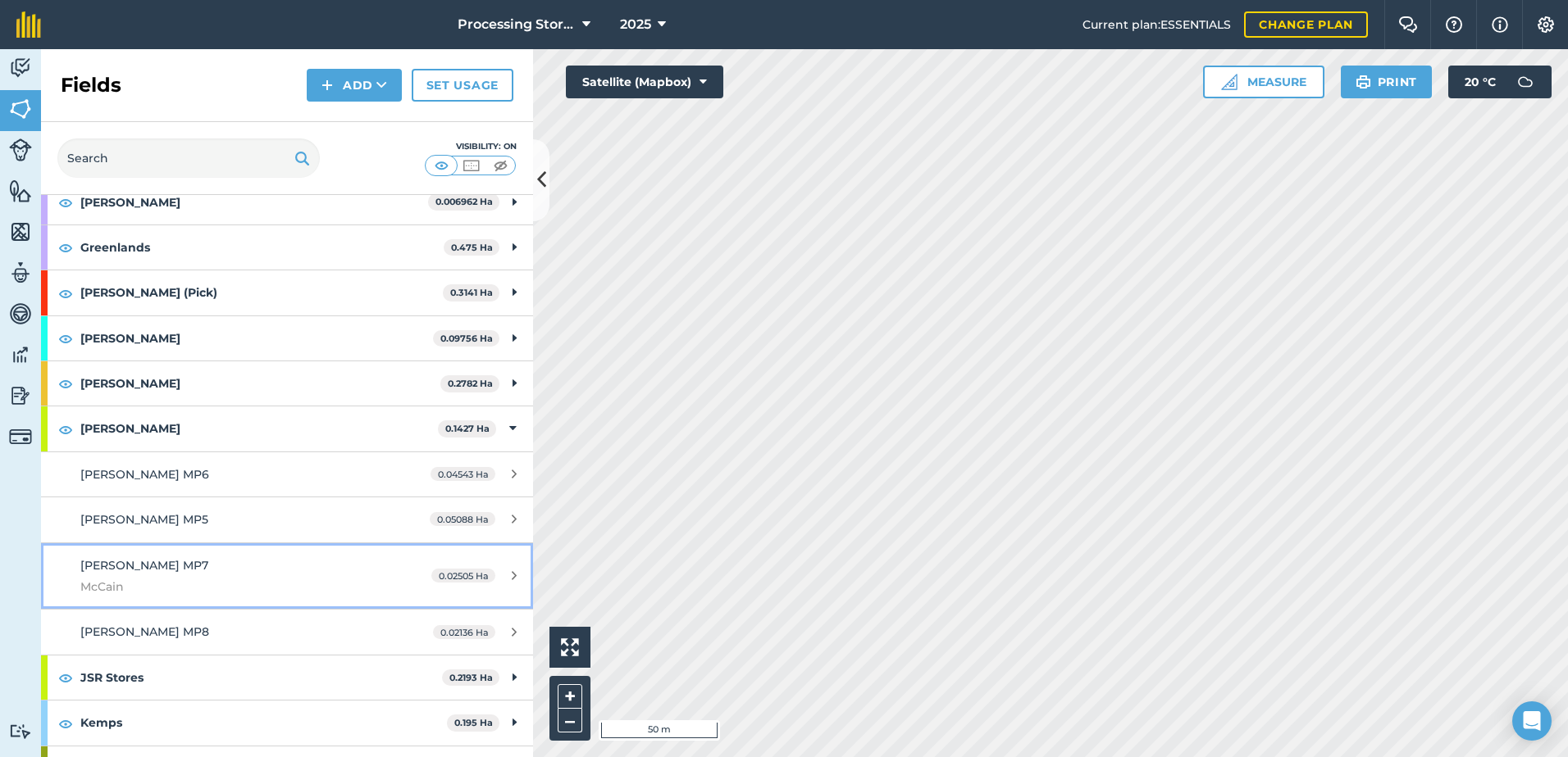
click at [293, 548] on link "[PERSON_NAME] MP7 [PERSON_NAME] 0.02505 Ha" at bounding box center [286, 576] width 492 height 66
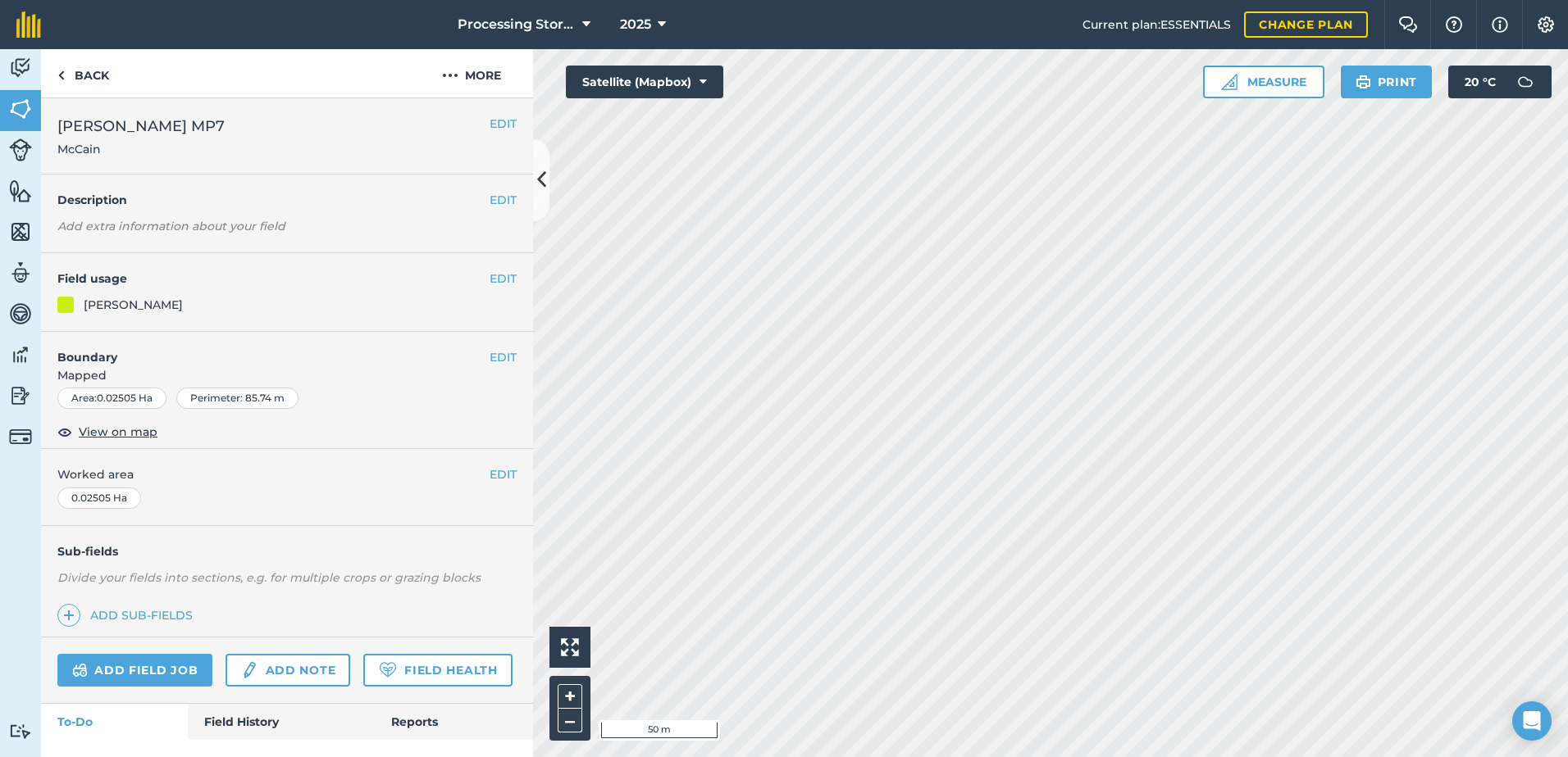
click at [469, 131] on h2 "[PERSON_NAME] MP7 [PERSON_NAME]" at bounding box center [273, 136] width 432 height 43
click at [491, 124] on button "EDIT" at bounding box center [502, 124] width 27 height 18
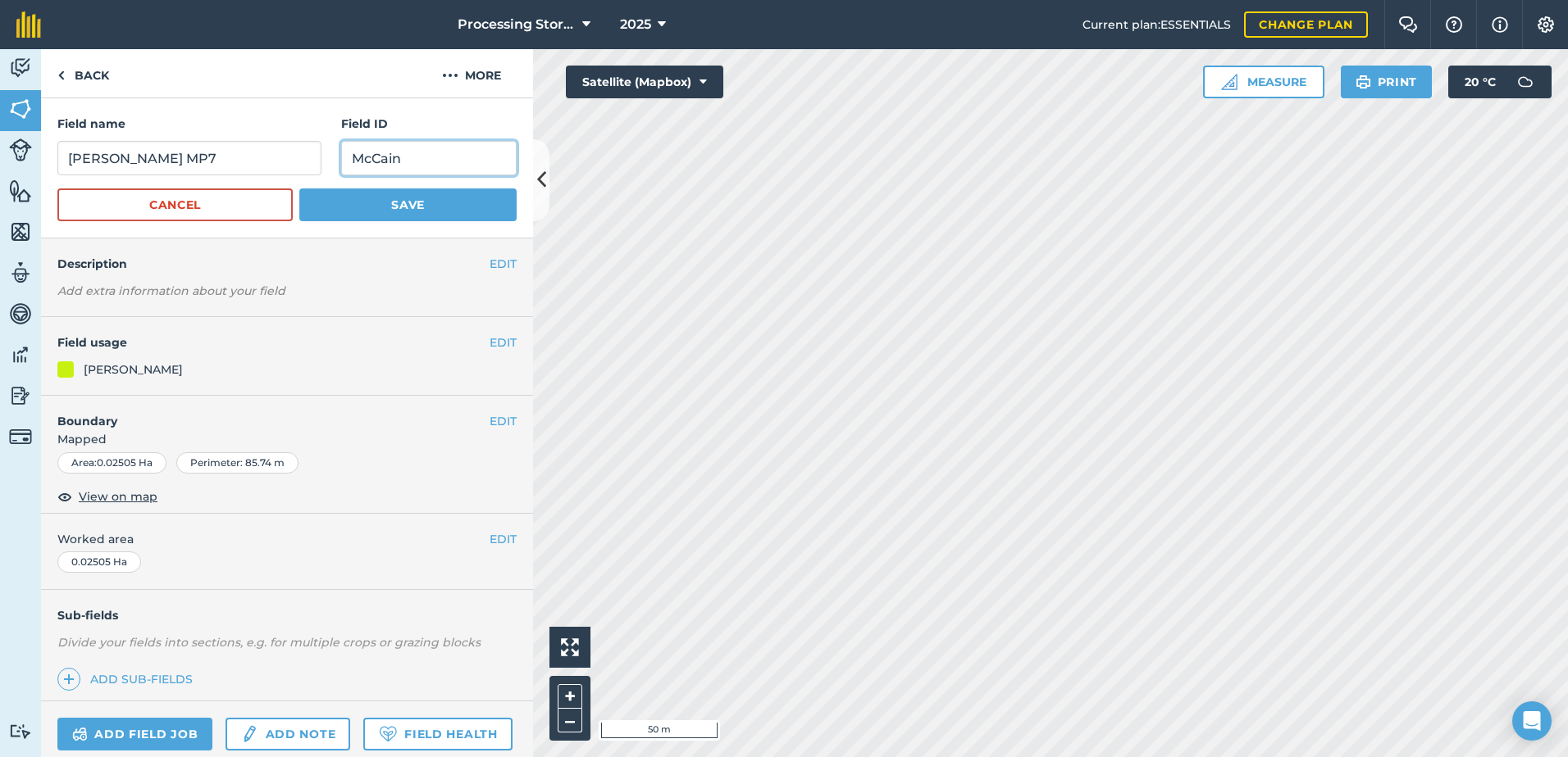
drag, startPoint x: 401, startPoint y: 165, endPoint x: 348, endPoint y: 168, distance: 53.1
click at [348, 168] on input "McCain" at bounding box center [429, 158] width 176 height 35
click at [358, 204] on button "Save" at bounding box center [408, 205] width 218 height 33
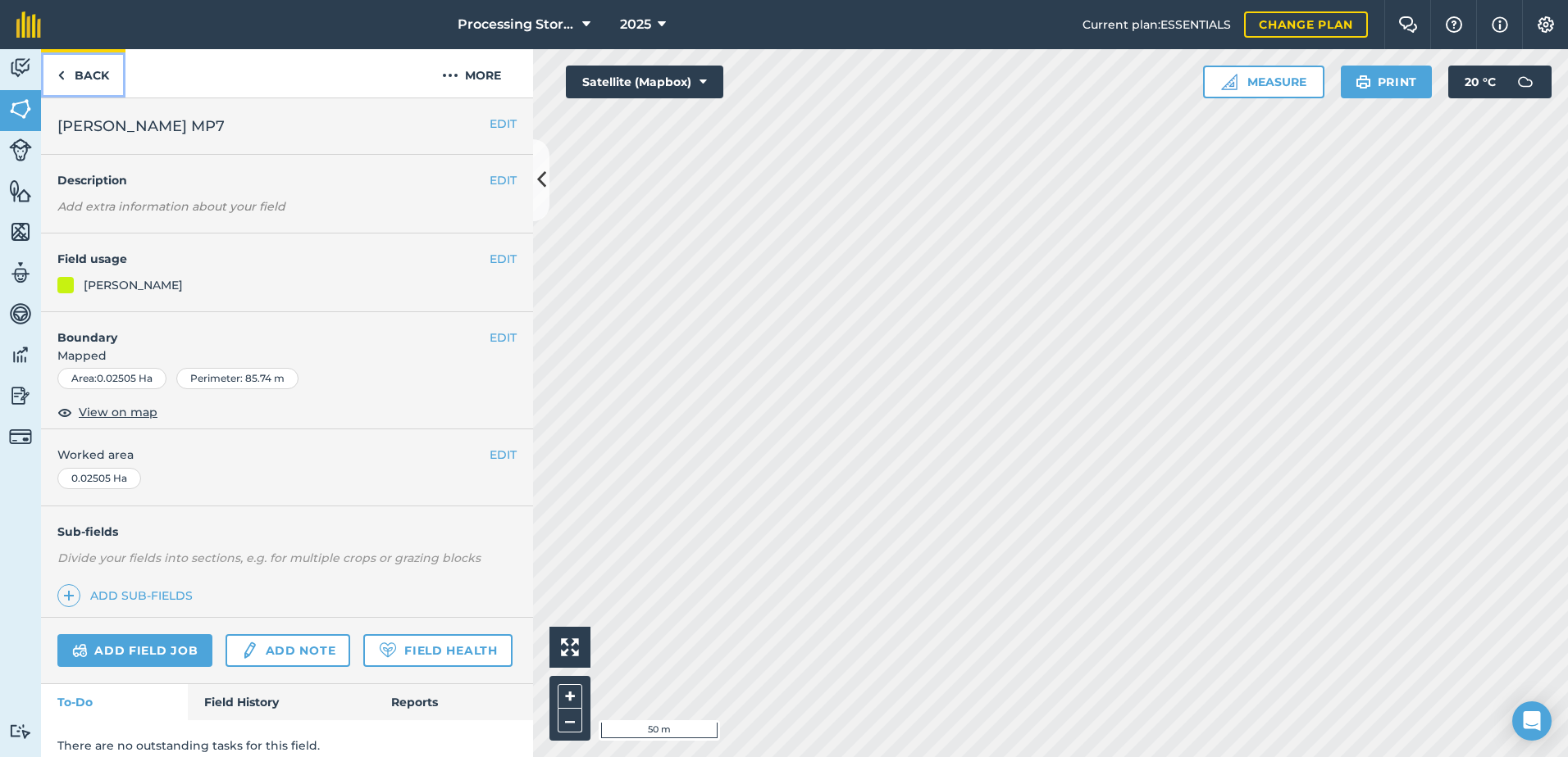
click at [91, 76] on link "Back" at bounding box center [83, 74] width 84 height 49
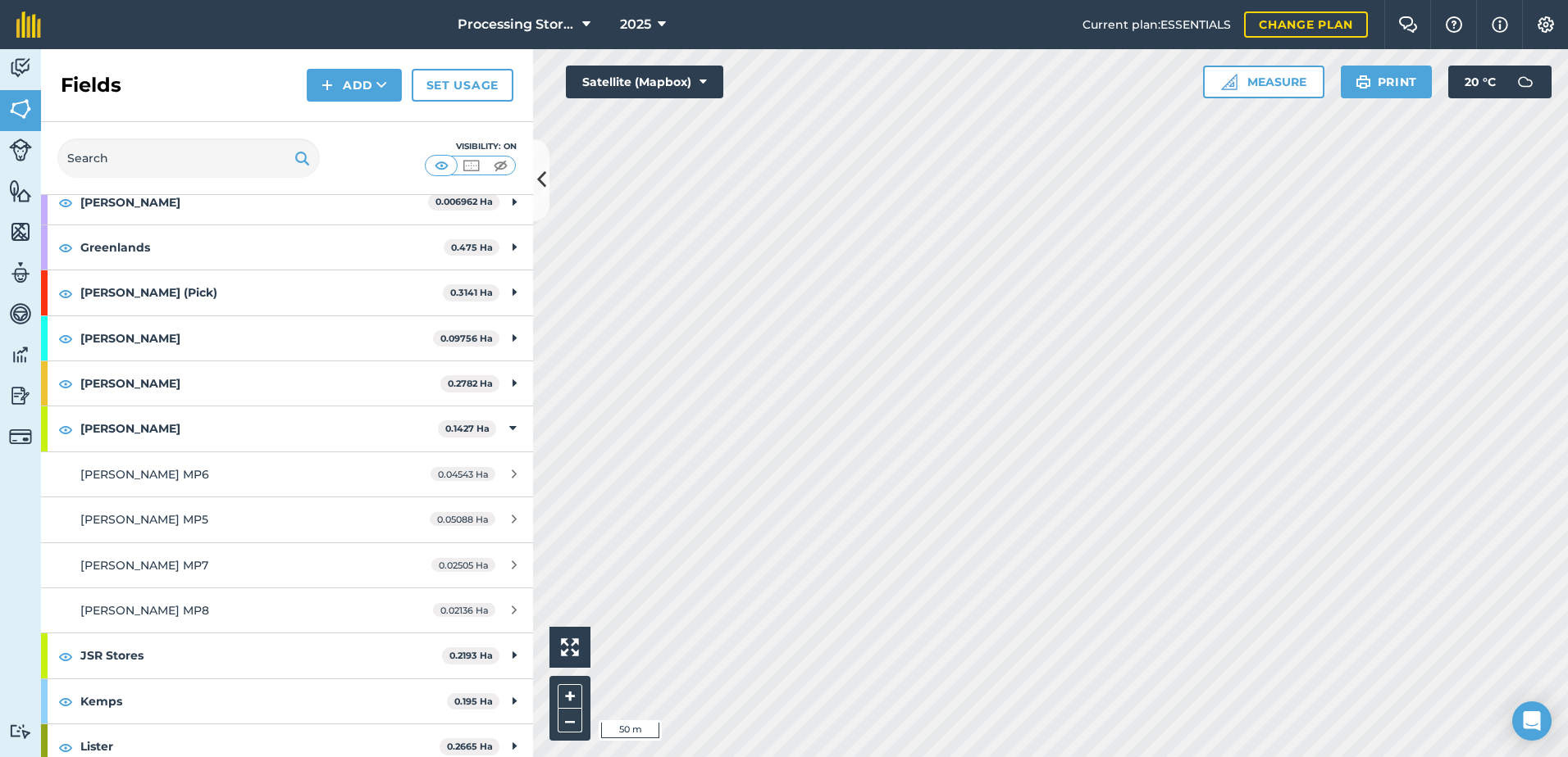
scroll to position [492, 0]
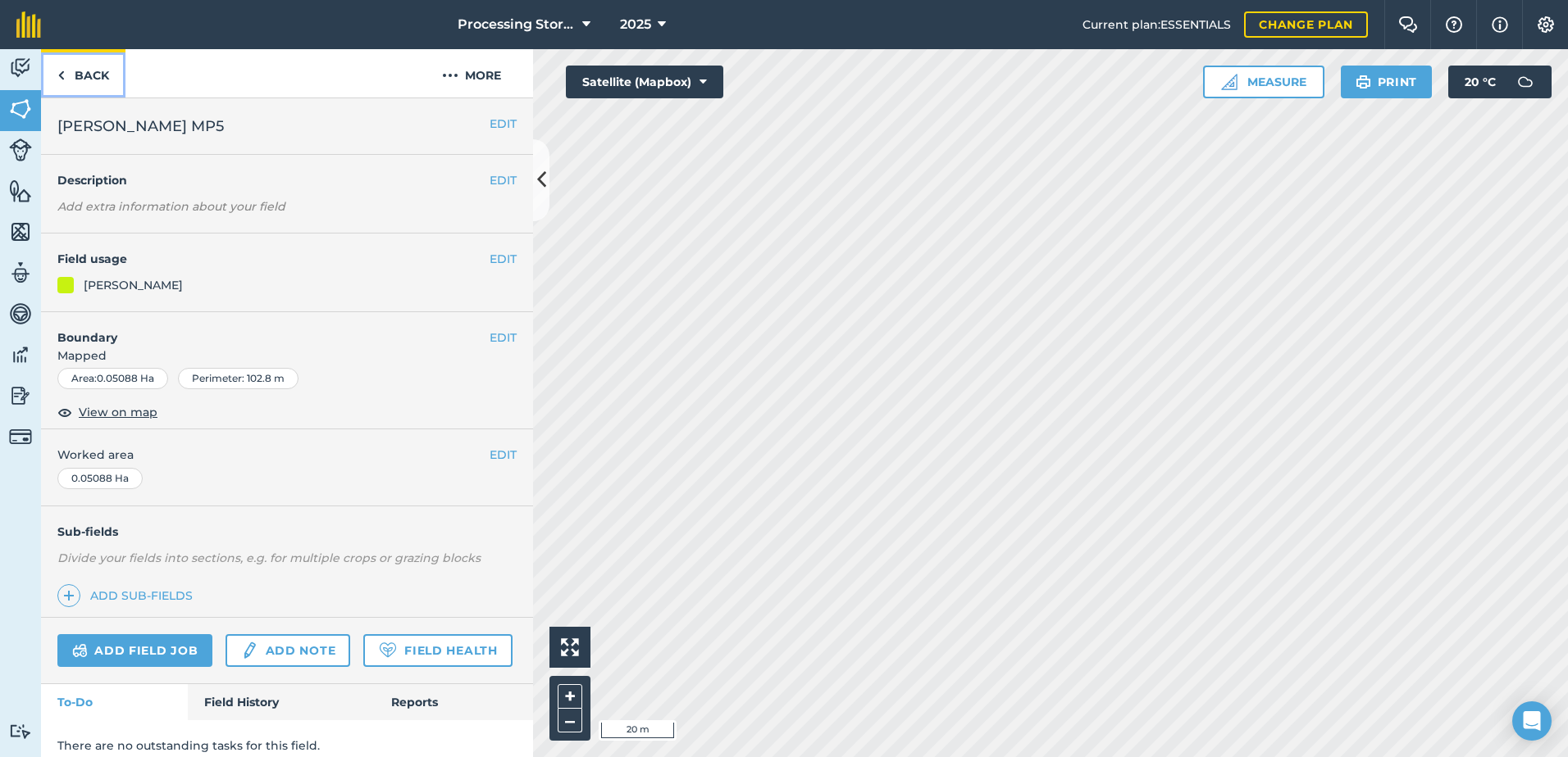
click at [99, 76] on link "Back" at bounding box center [83, 74] width 84 height 49
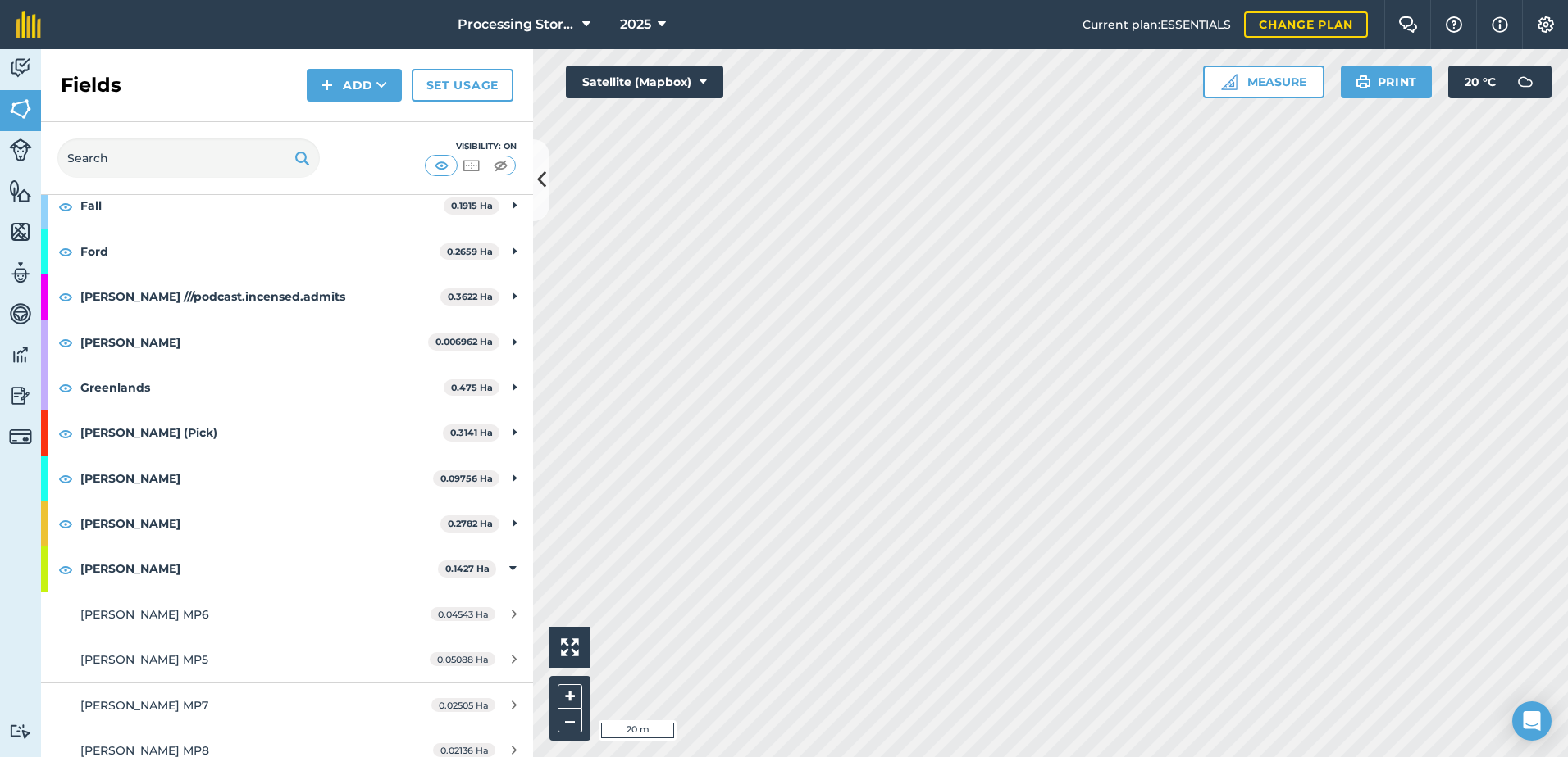
scroll to position [229, 0]
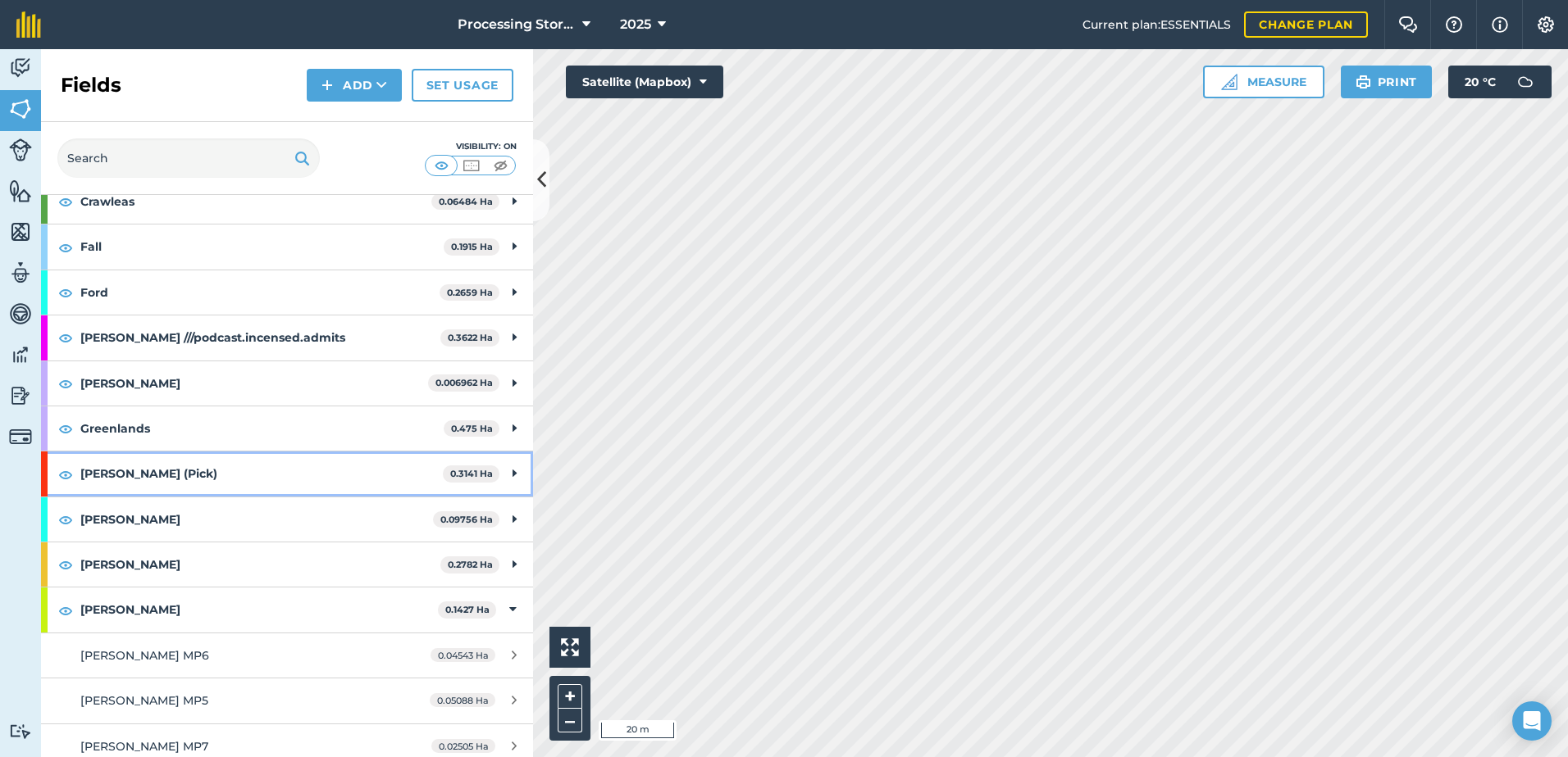
click at [154, 481] on strong "[PERSON_NAME] (Pick)" at bounding box center [261, 473] width 362 height 44
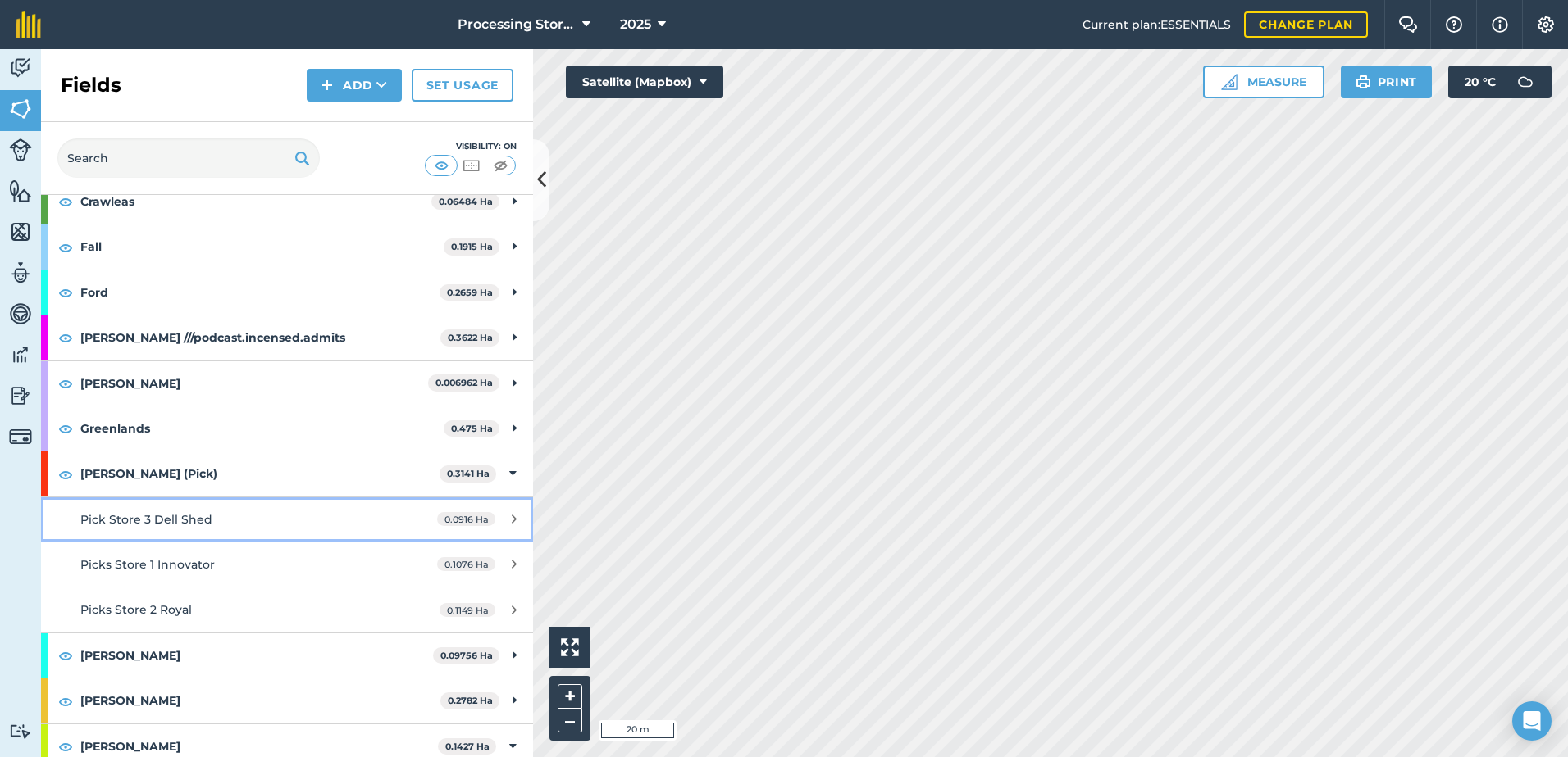
click at [195, 525] on span "Pick Store 3 Dell Shed" at bounding box center [146, 519] width 132 height 15
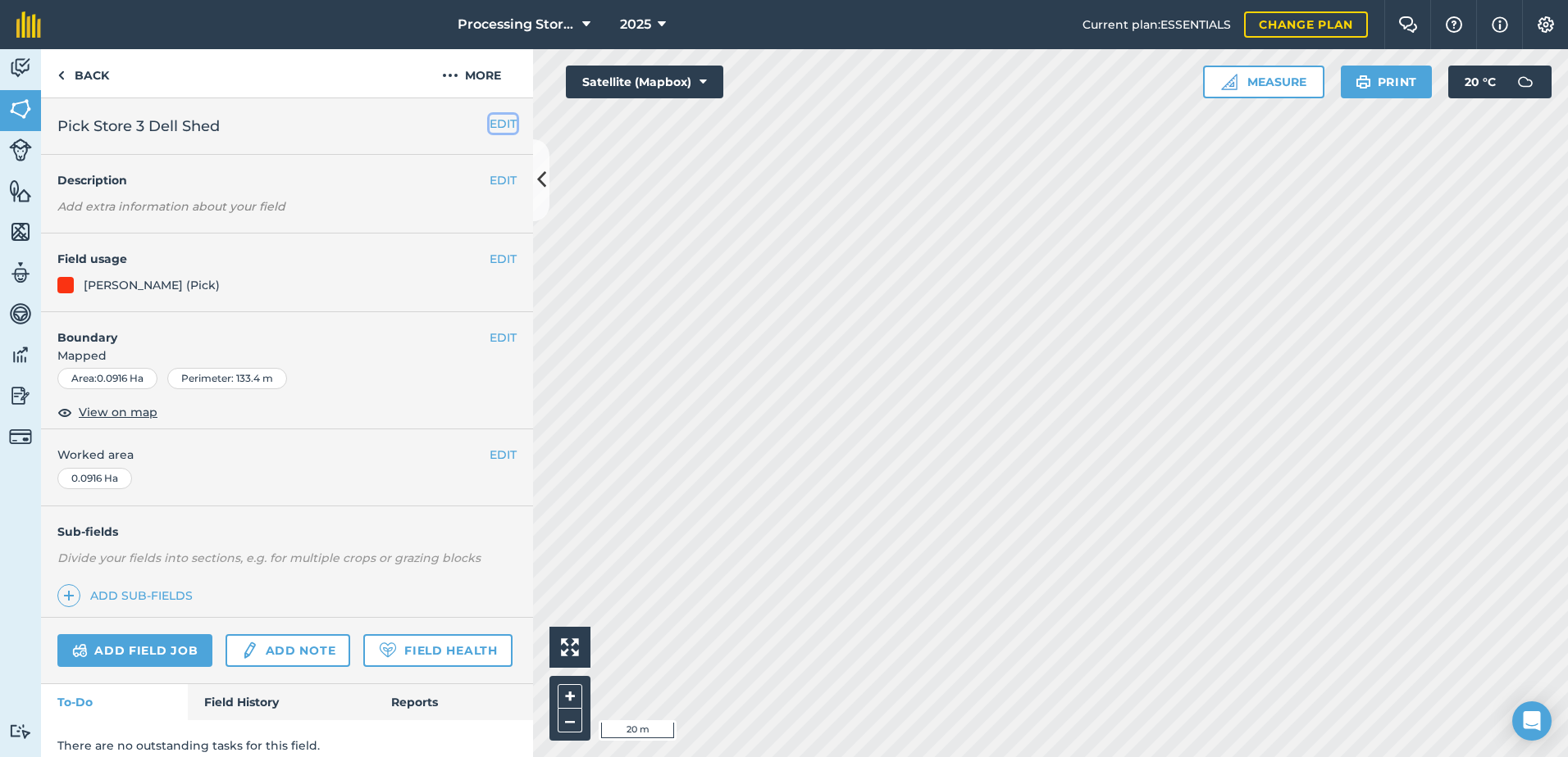
click at [489, 128] on button "EDIT" at bounding box center [502, 124] width 27 height 18
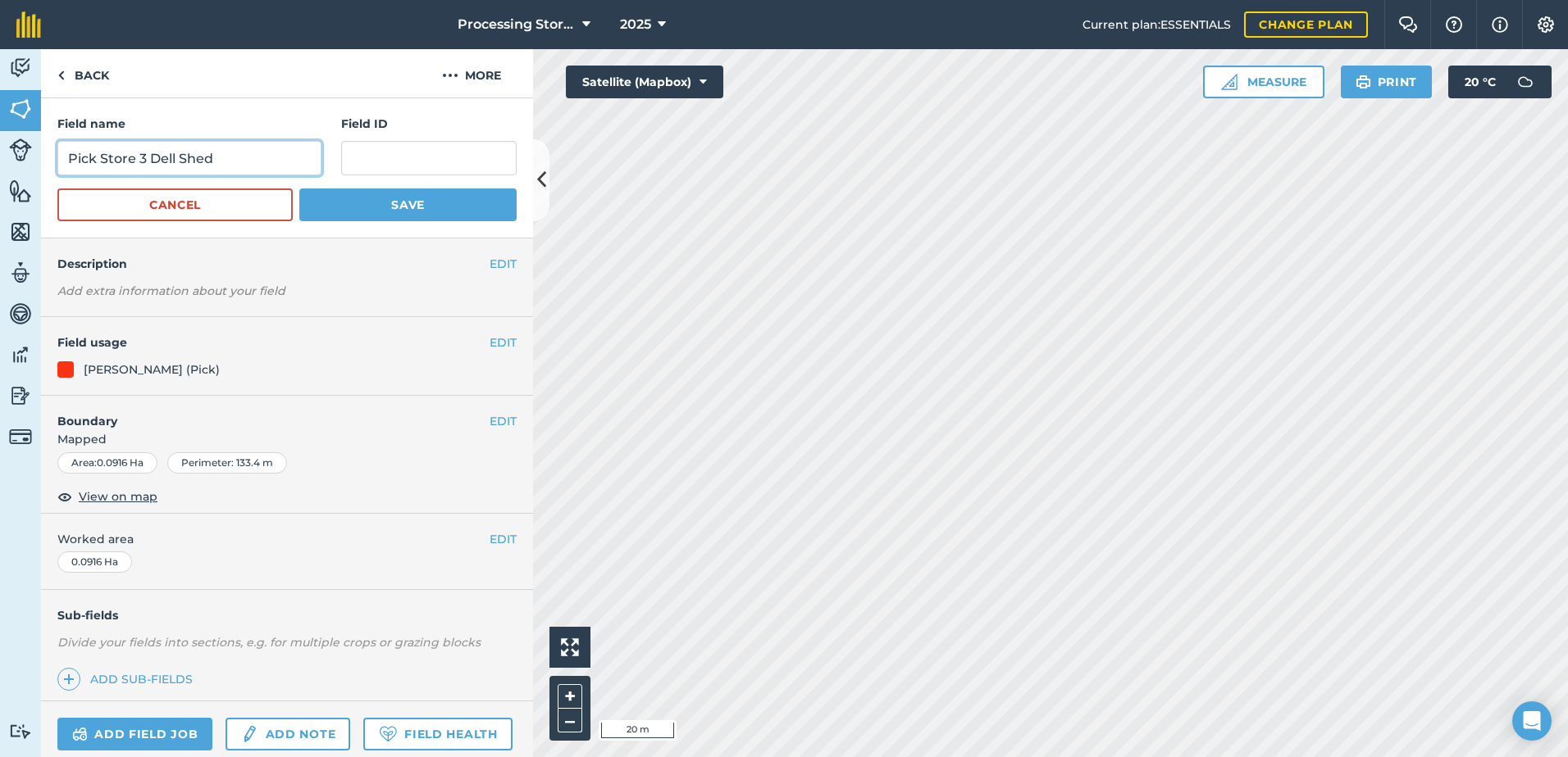
click at [94, 159] on input "Pick Store 3 Dell Shed" at bounding box center [189, 158] width 264 height 35
type input "Picks Store 3 Dell Shed"
click at [367, 208] on button "Save" at bounding box center [408, 205] width 218 height 33
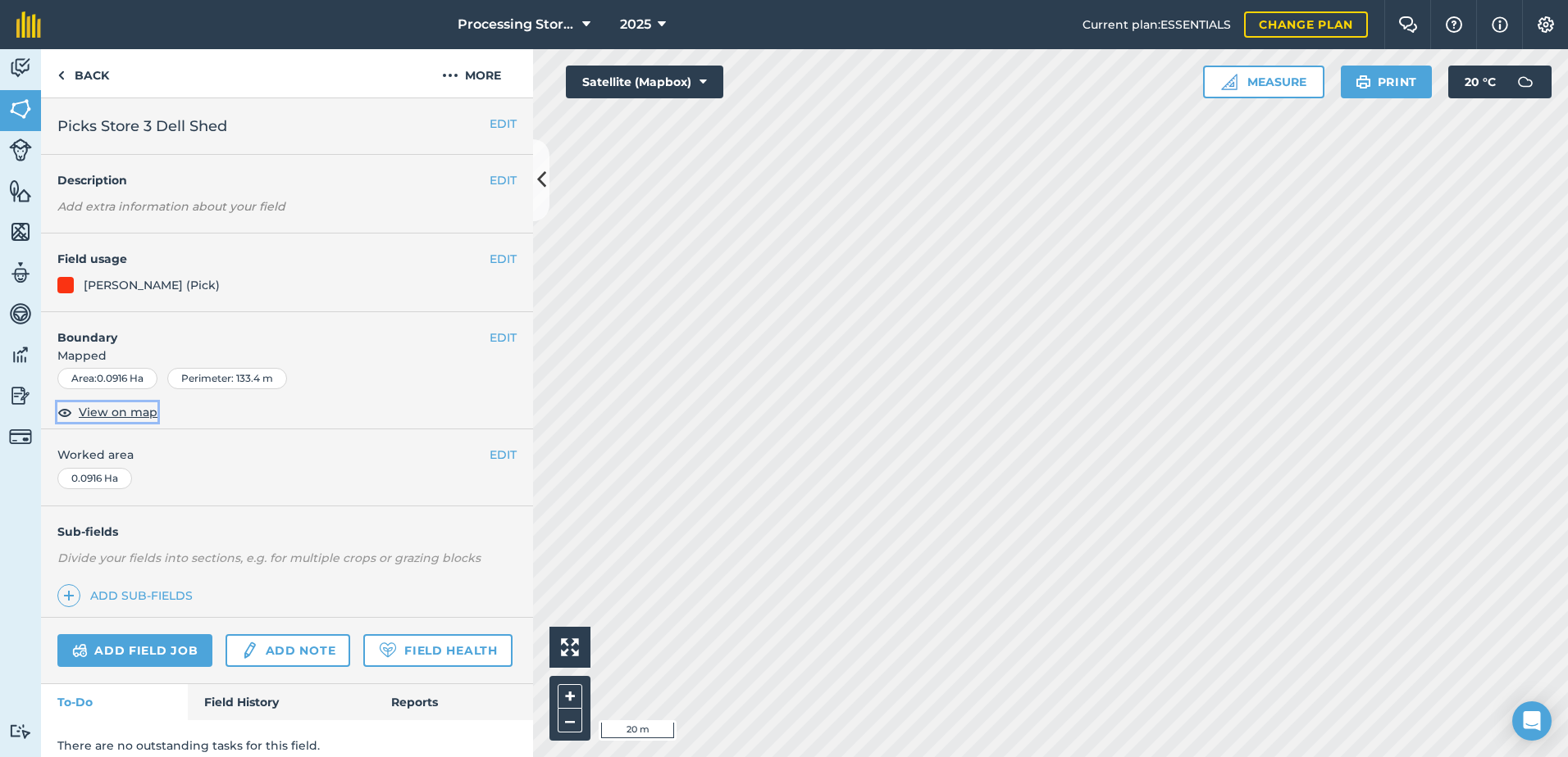
click at [130, 418] on span "View on map" at bounding box center [118, 412] width 78 height 18
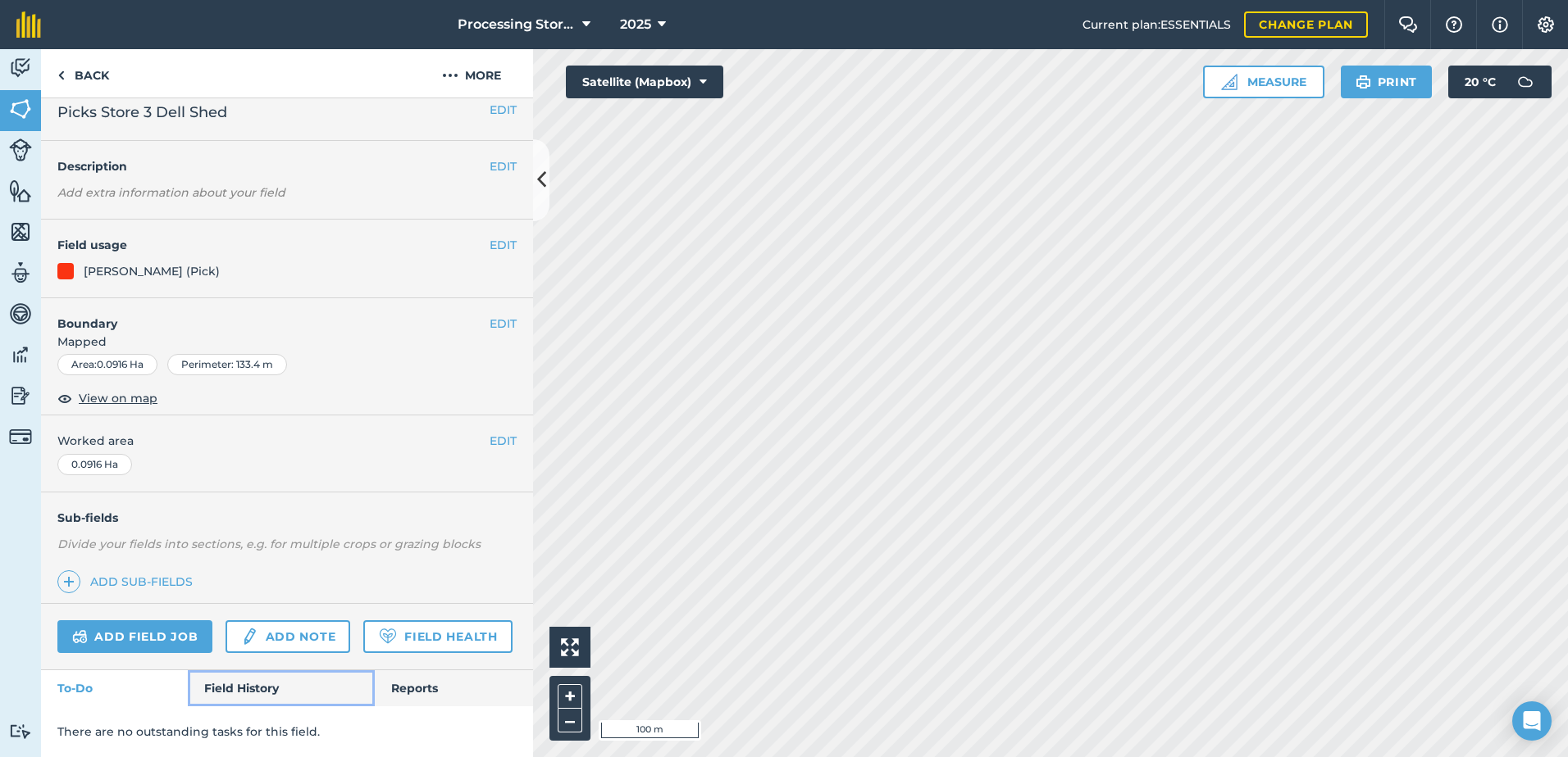
click at [269, 692] on link "Field History" at bounding box center [281, 687] width 186 height 36
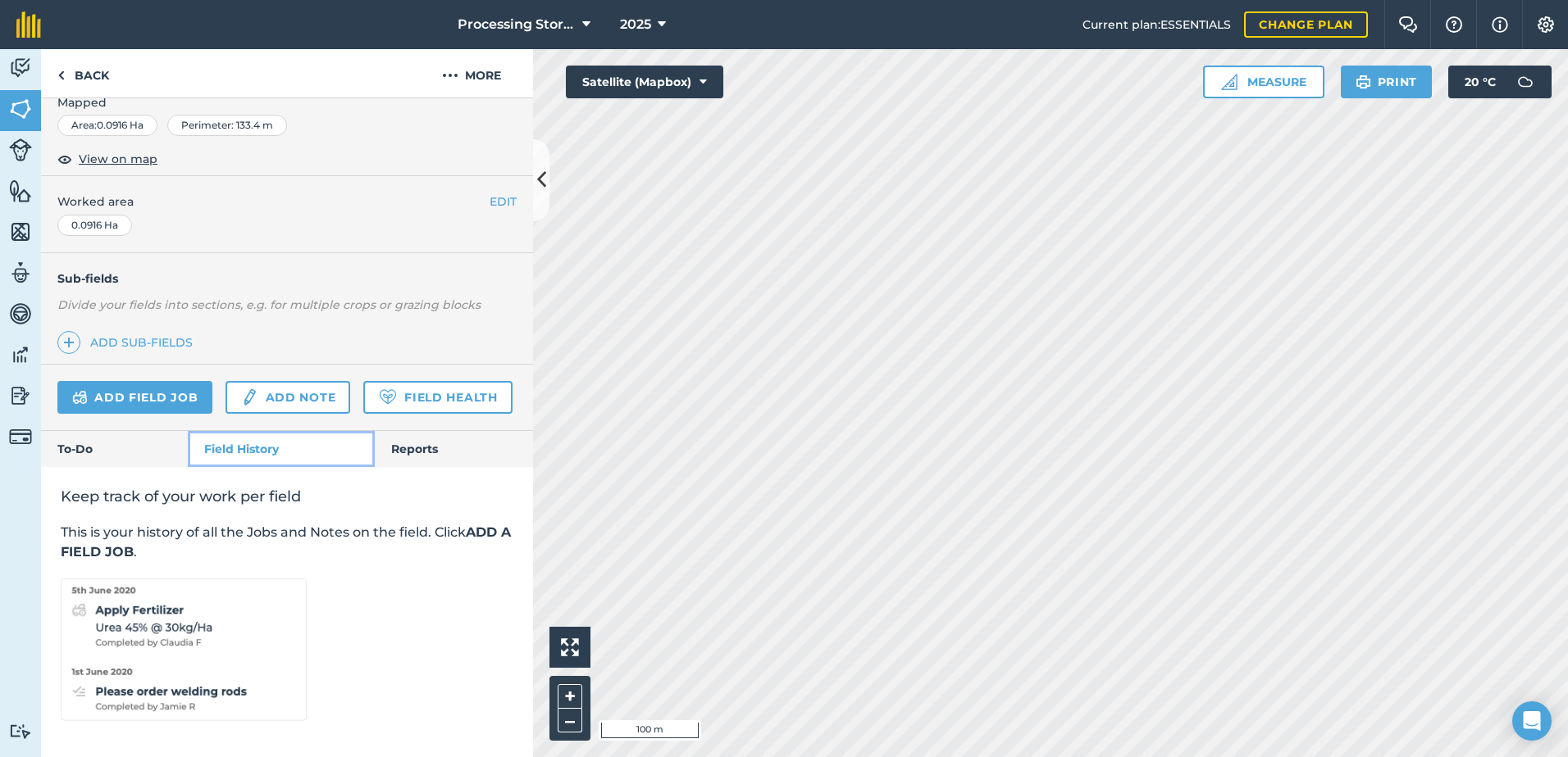
scroll to position [299, 0]
click at [90, 75] on link "Back" at bounding box center [83, 74] width 84 height 49
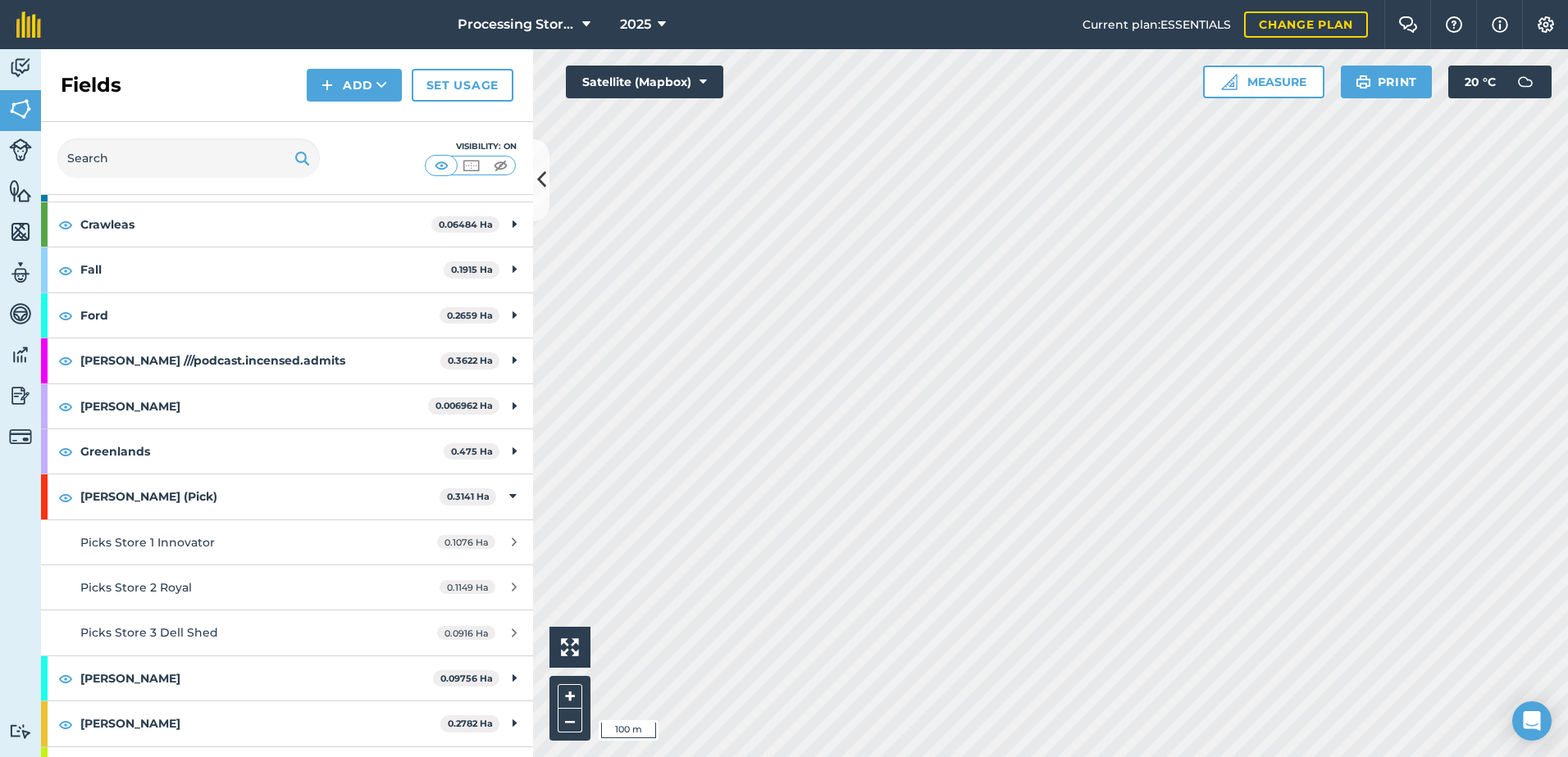
scroll to position [246, 0]
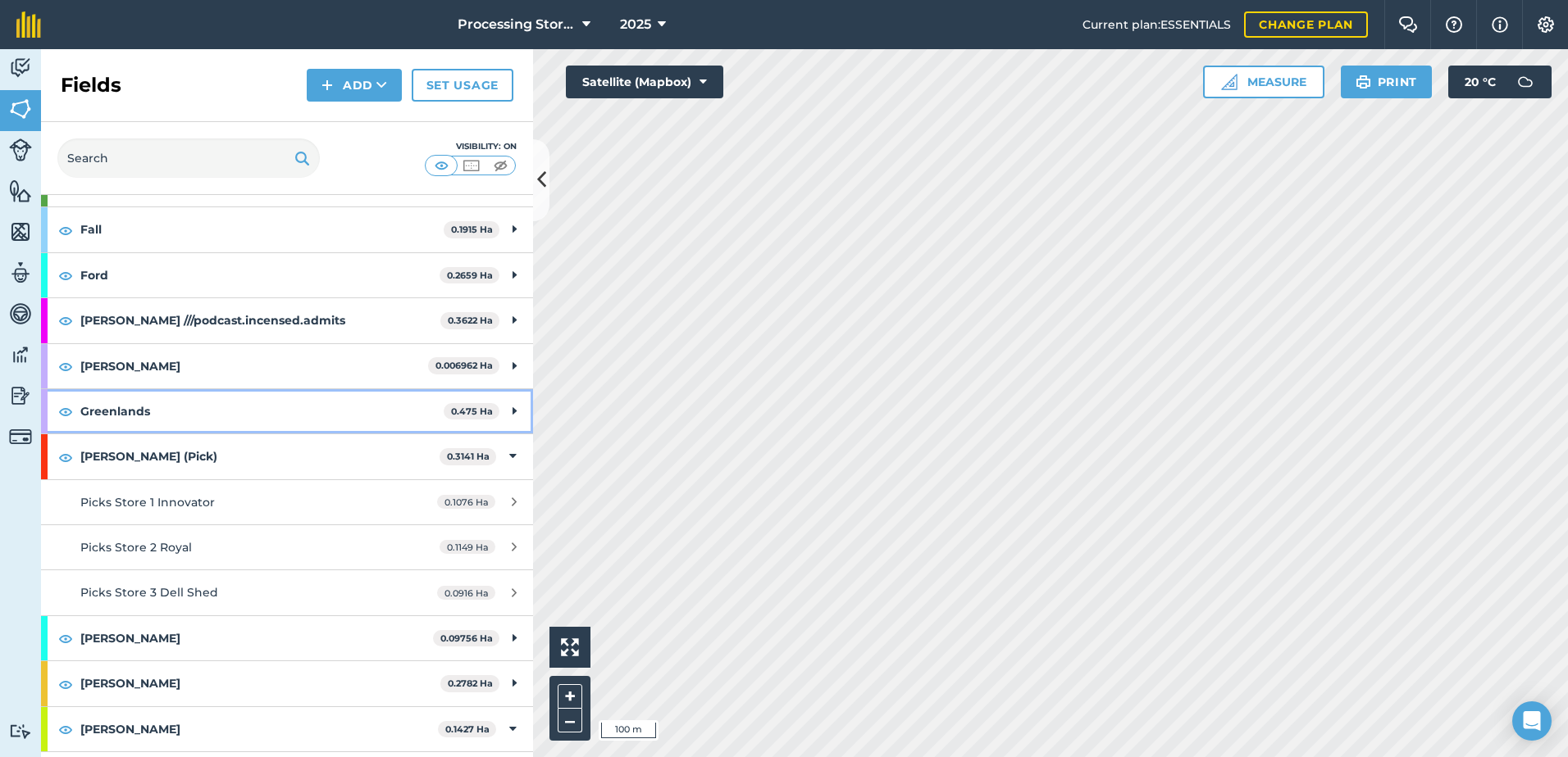
click at [150, 414] on strong "Greenlands" at bounding box center [261, 411] width 363 height 44
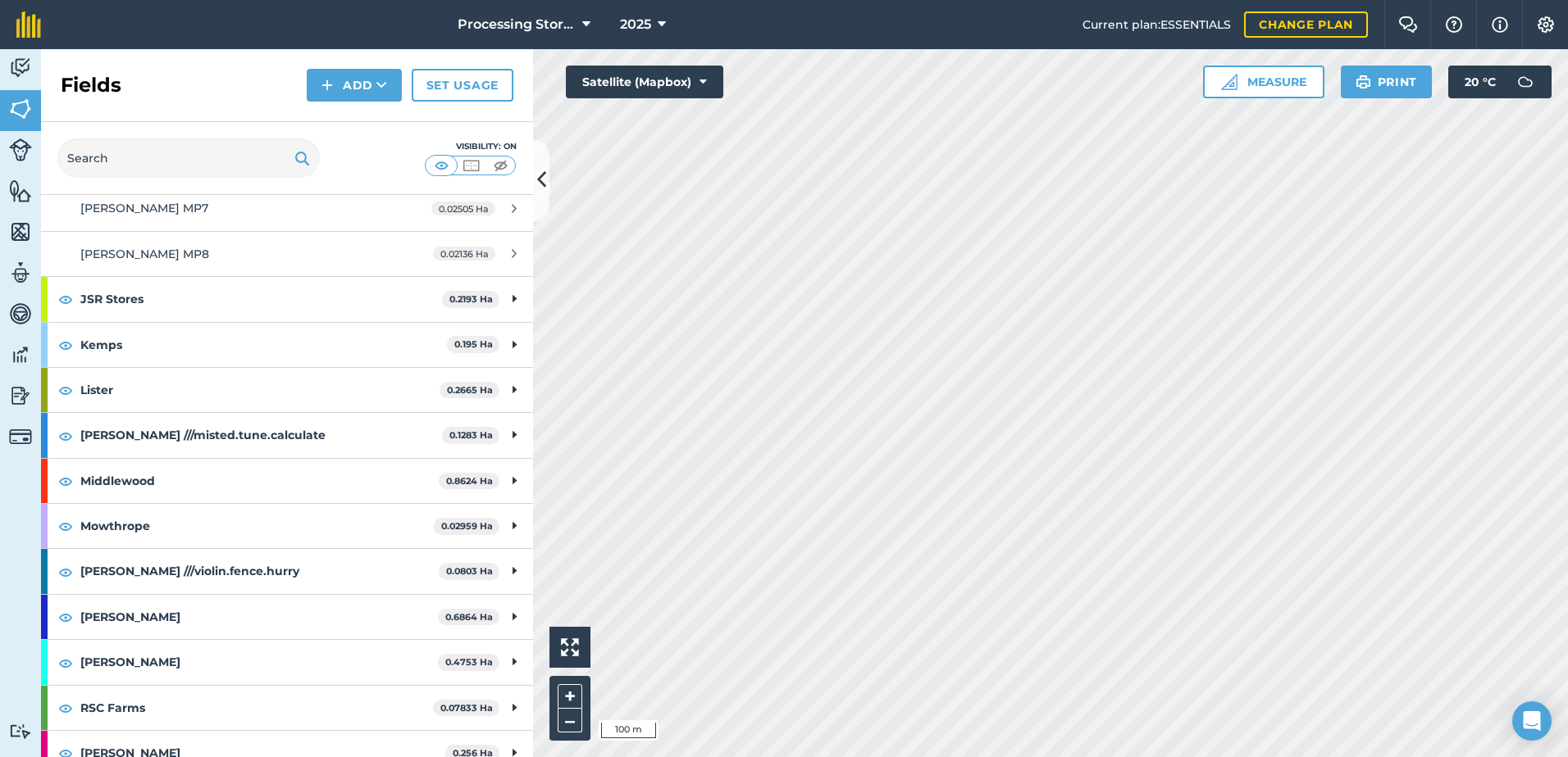
scroll to position [1393, 0]
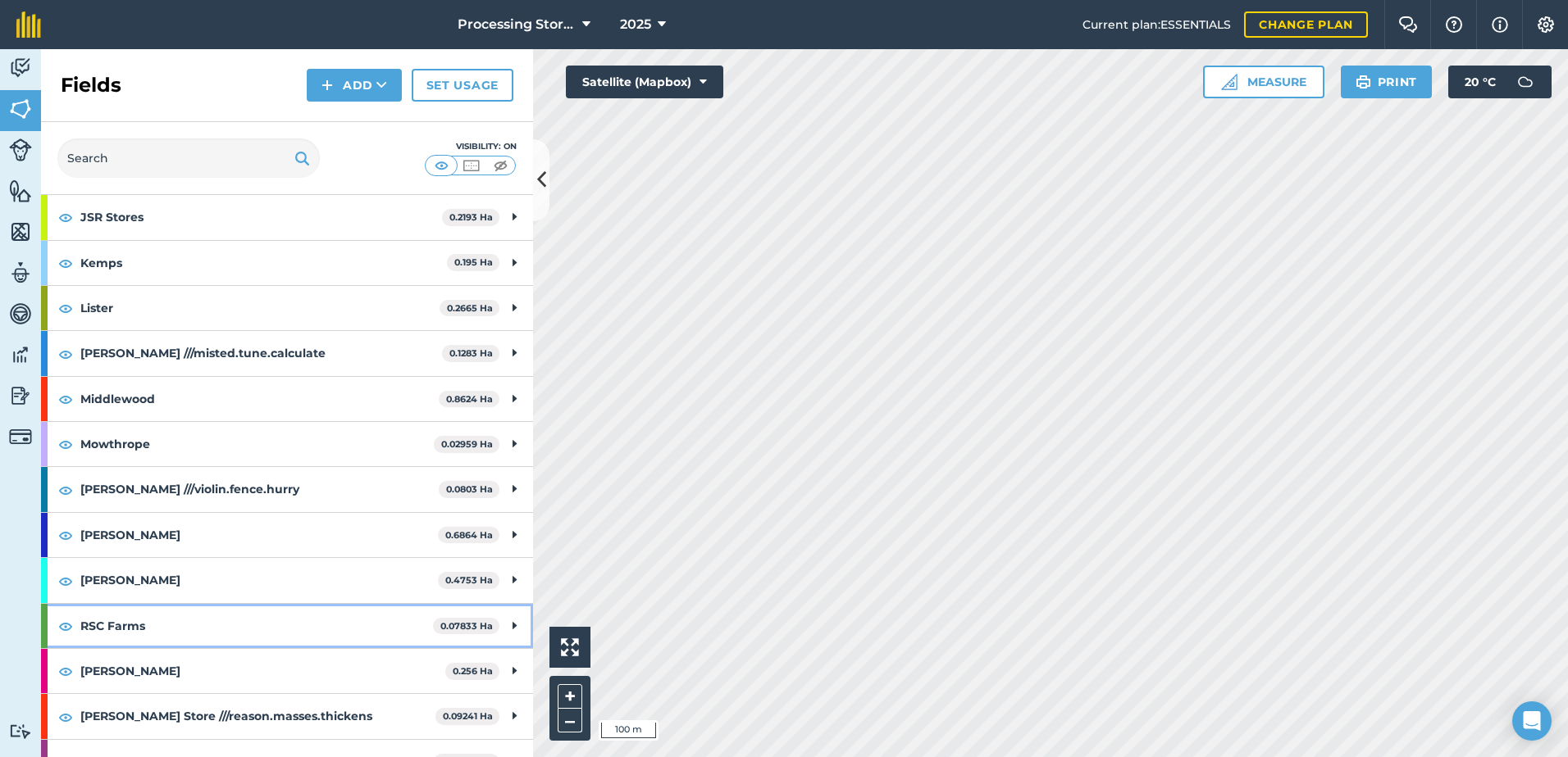
click at [184, 637] on strong "RSC Farms" at bounding box center [256, 626] width 353 height 44
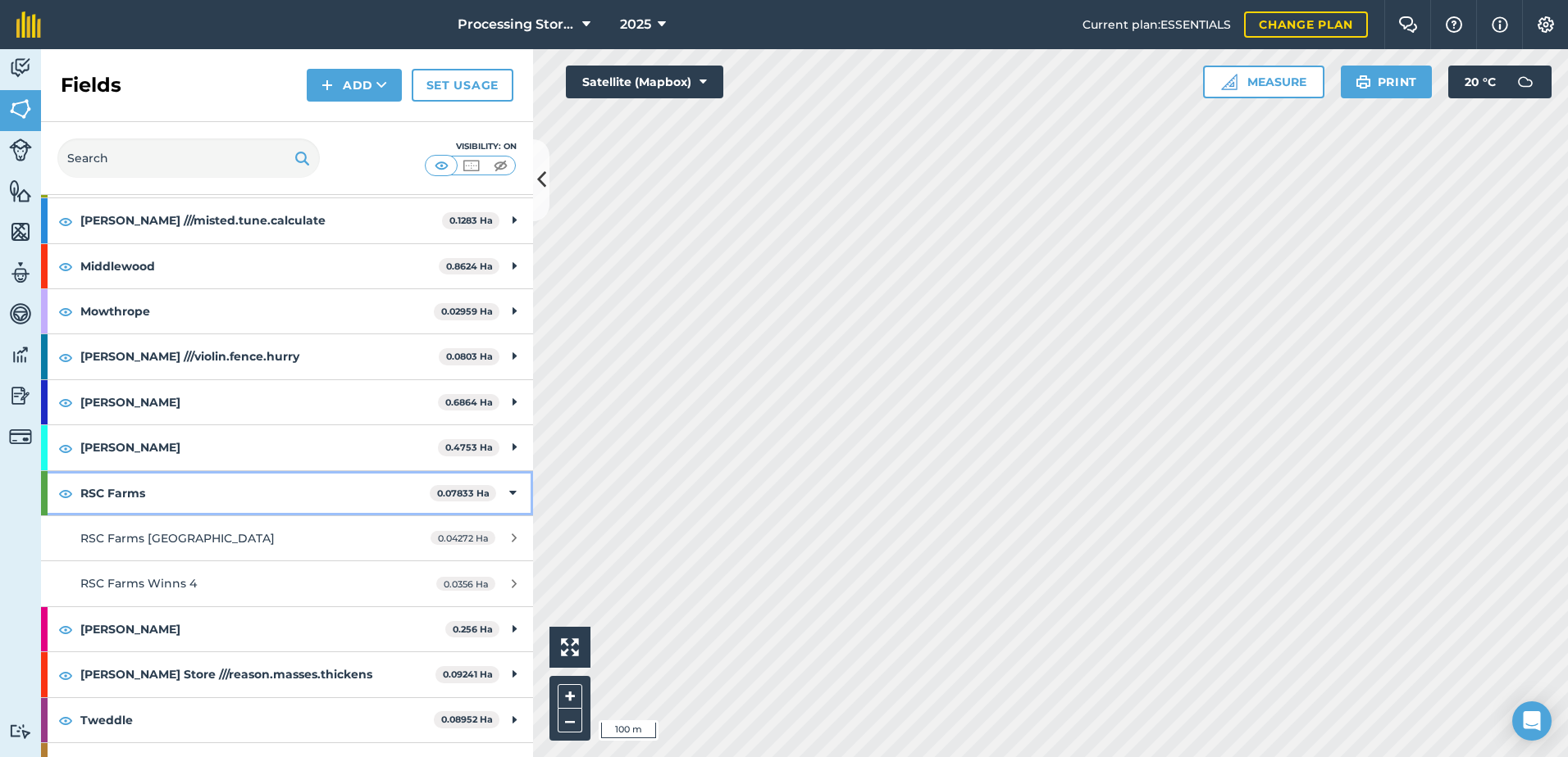
scroll to position [1557, 0]
